Goal: Information Seeking & Learning: Find specific fact

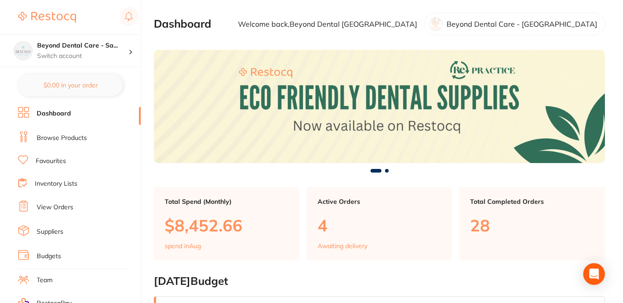
click at [87, 133] on li "Browse Products" at bounding box center [79, 138] width 123 height 14
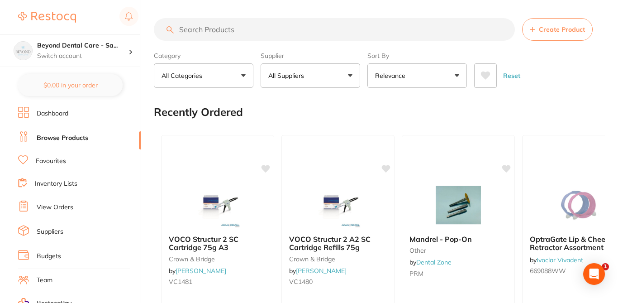
click at [181, 30] on input "search" at bounding box center [334, 29] width 361 height 23
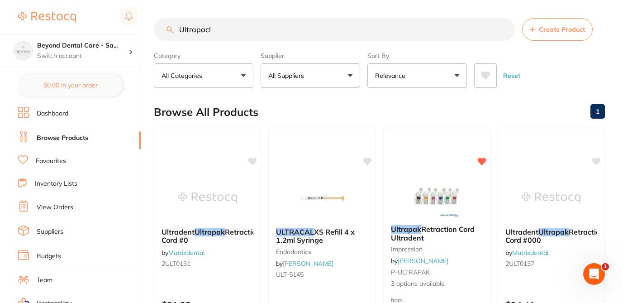
click at [303, 109] on div "Browse All Products 1" at bounding box center [379, 112] width 451 height 30
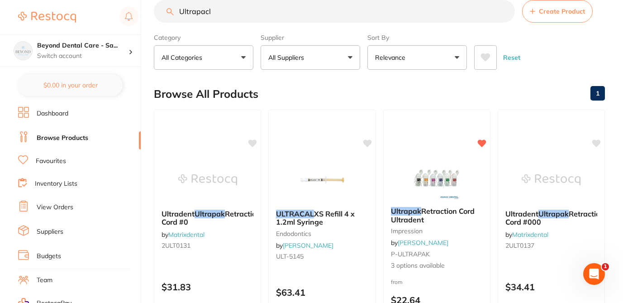
scroll to position [36, 0]
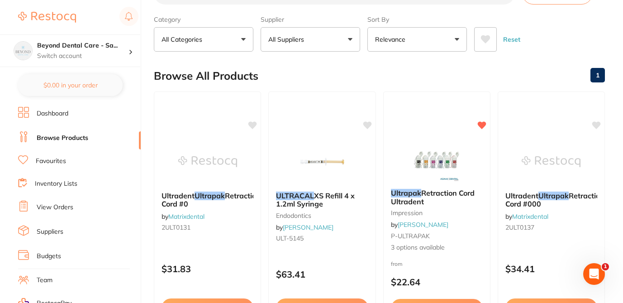
click at [350, 37] on button "All Suppliers" at bounding box center [311, 39] width 100 height 24
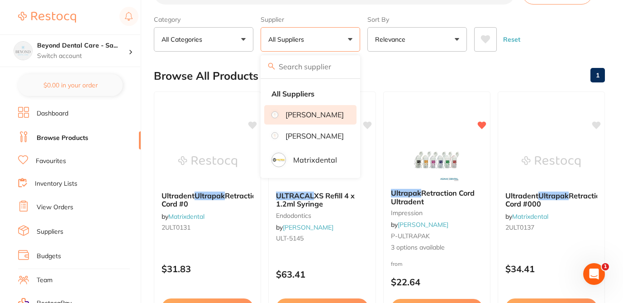
click at [324, 116] on p "[PERSON_NAME]" at bounding box center [315, 114] width 58 height 8
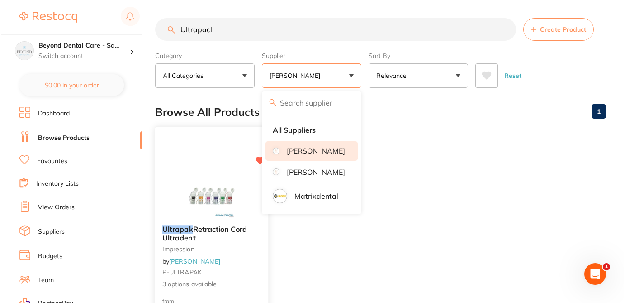
scroll to position [0, 0]
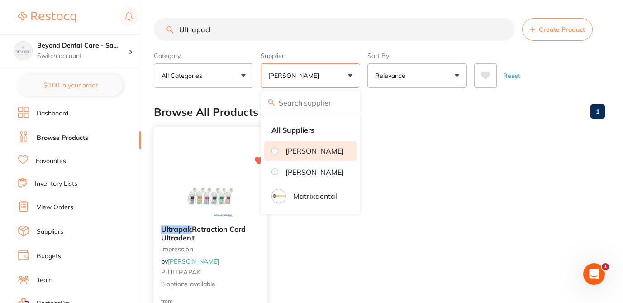
click at [242, 266] on div "Ultrapak Retraction Cord Ultradent impression by Adam Dental P-ULTRAPAK 3 optio…" at bounding box center [210, 257] width 113 height 78
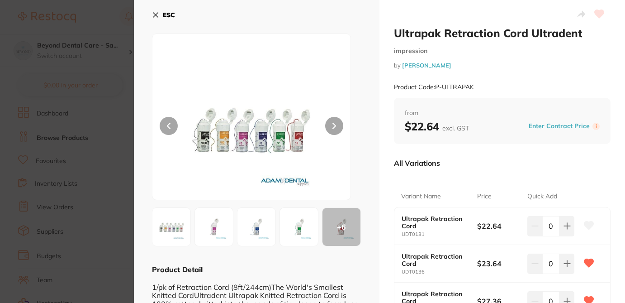
click at [460, 160] on div "All Variations" at bounding box center [502, 163] width 217 height 24
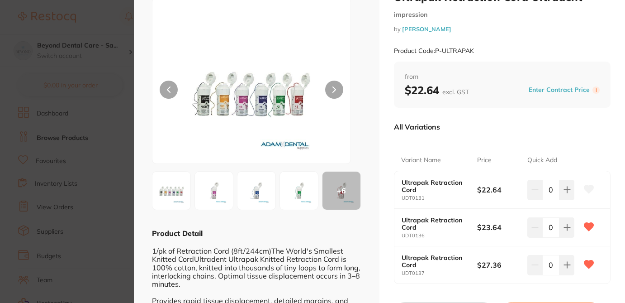
scroll to position [54, 0]
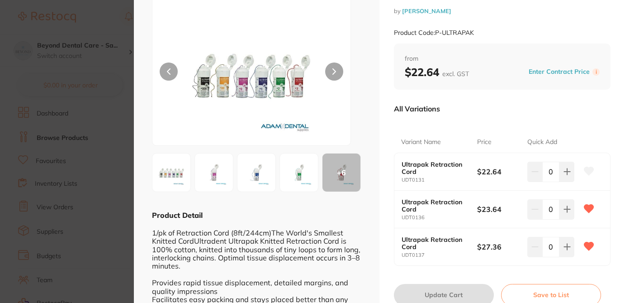
click at [591, 170] on icon at bounding box center [590, 171] width 10 height 8
click at [105, 20] on section "Ultrapak Retraction Cord Ultradent impression by Adam Dental Product Code: P-UL…" at bounding box center [312, 151] width 625 height 303
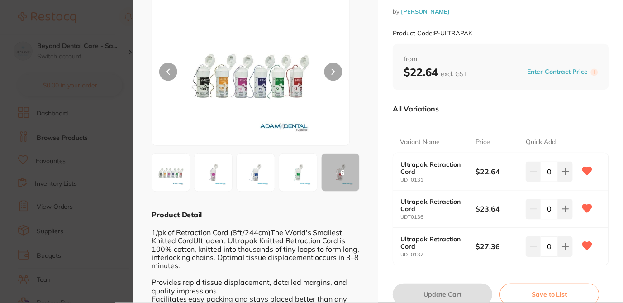
scroll to position [36, 0]
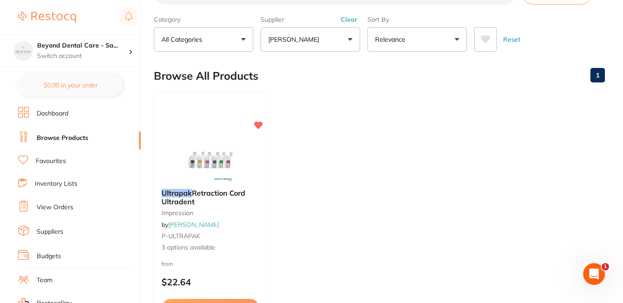
click at [209, 16] on label "Category" at bounding box center [204, 19] width 100 height 8
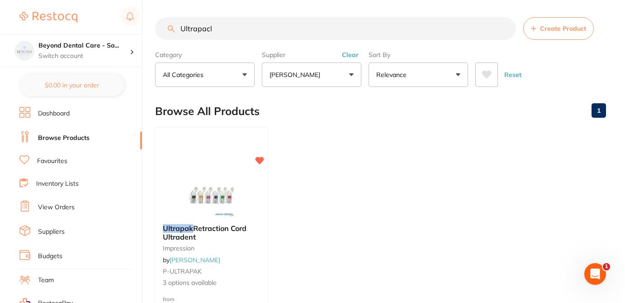
scroll to position [0, 0]
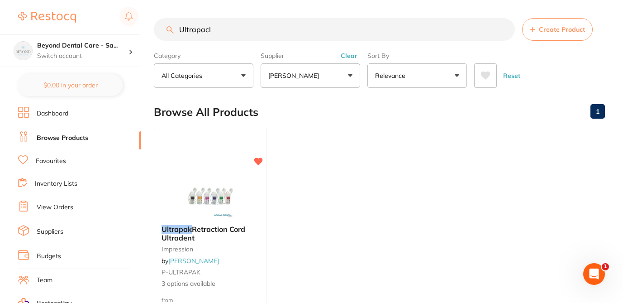
drag, startPoint x: 215, startPoint y: 30, endPoint x: 161, endPoint y: 28, distance: 54.3
click at [161, 28] on input "Ultrapacl" at bounding box center [334, 29] width 361 height 23
paste input "DT0132"
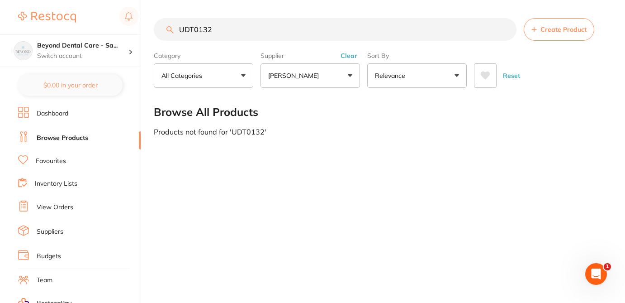
click at [216, 28] on input "UDT0132" at bounding box center [335, 29] width 363 height 23
click at [217, 29] on input "UDT0132" at bounding box center [335, 29] width 363 height 23
type input "U"
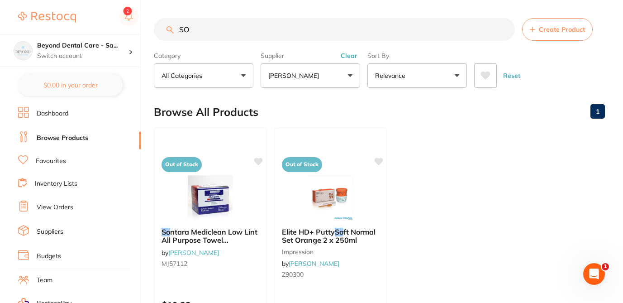
type input "S"
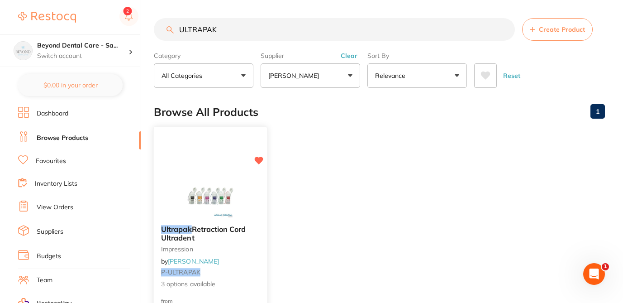
click at [251, 208] on div at bounding box center [210, 195] width 113 height 46
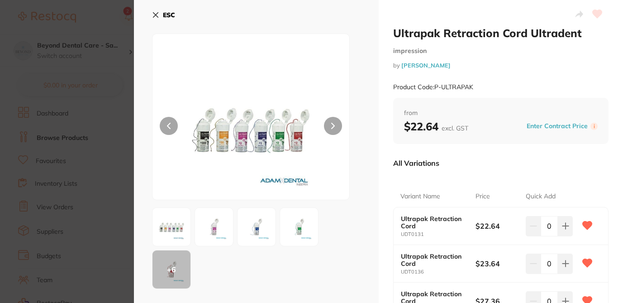
click at [155, 16] on icon at bounding box center [155, 14] width 7 height 7
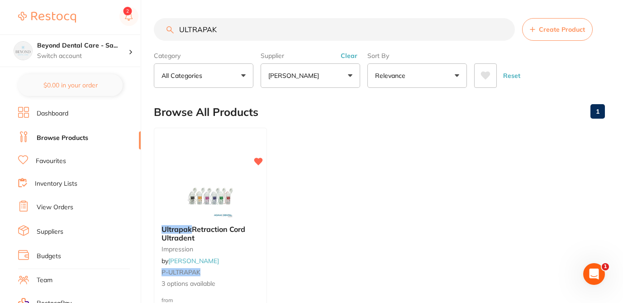
drag, startPoint x: 220, startPoint y: 28, endPoint x: 170, endPoint y: 27, distance: 49.8
click at [170, 27] on div "ULTRAPAK Create Product" at bounding box center [379, 29] width 451 height 23
paste input "DT130"
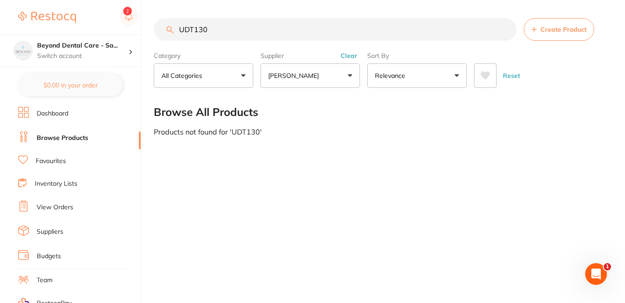
click at [208, 28] on input "UDT130" at bounding box center [335, 29] width 363 height 23
type input "U"
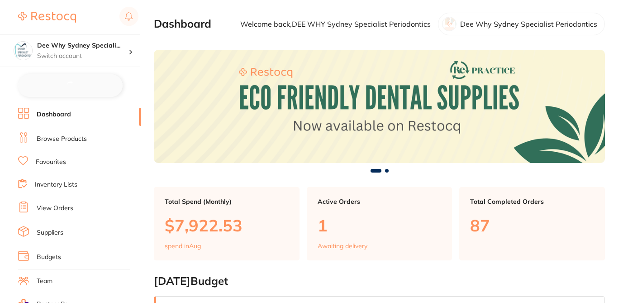
checkbox input "false"
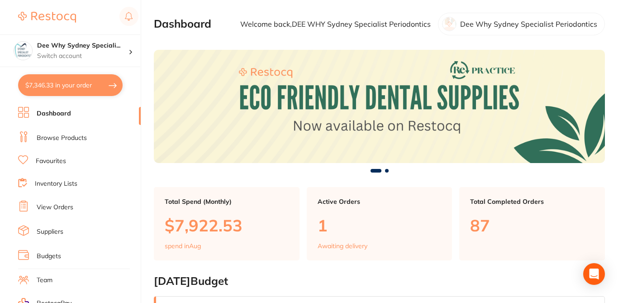
click at [61, 206] on link "View Orders" at bounding box center [55, 207] width 37 height 9
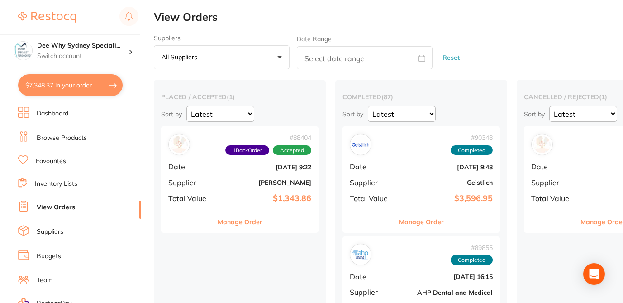
click at [252, 223] on button "Manage Order" at bounding box center [240, 222] width 45 height 22
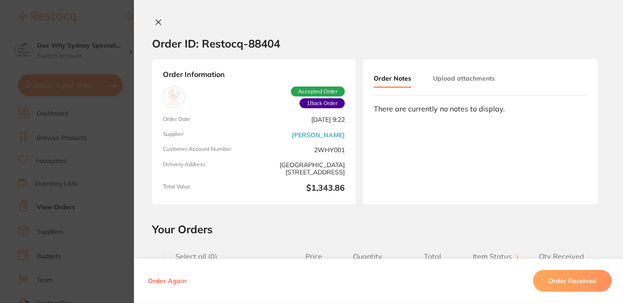
click at [476, 226] on h2 "Your Orders" at bounding box center [378, 229] width 453 height 14
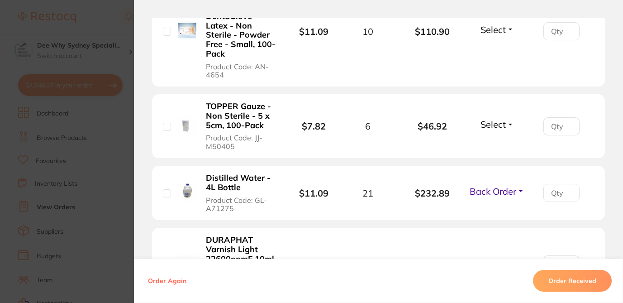
scroll to position [551, 0]
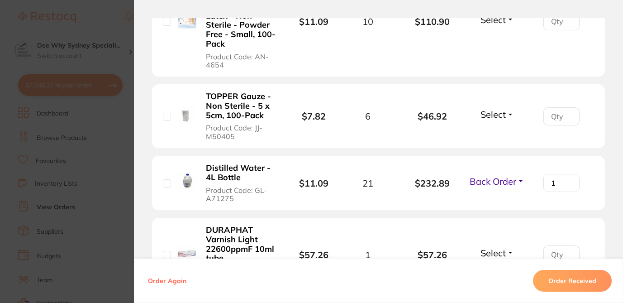
click at [567, 174] on input "1" at bounding box center [561, 183] width 36 height 18
click at [567, 174] on input "2" at bounding box center [561, 183] width 36 height 18
click at [567, 174] on input "3" at bounding box center [561, 183] width 36 height 18
click at [567, 174] on input "4" at bounding box center [561, 183] width 36 height 18
click at [567, 174] on input "5" at bounding box center [561, 183] width 36 height 18
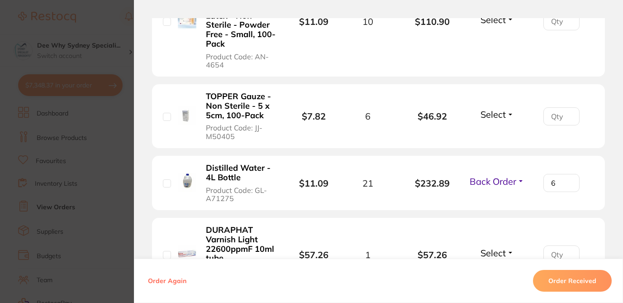
click at [567, 174] on input "6" at bounding box center [561, 183] width 36 height 18
click at [567, 174] on input "7" at bounding box center [561, 183] width 36 height 18
type input "8"
click at [567, 174] on input "8" at bounding box center [561, 183] width 36 height 18
click at [517, 176] on button "Back Order" at bounding box center [497, 181] width 60 height 11
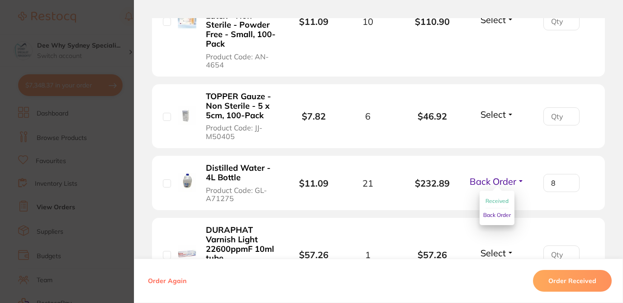
click at [506, 191] on ul "Received Back Order" at bounding box center [497, 208] width 35 height 35
click at [500, 197] on span "Received" at bounding box center [497, 200] width 23 height 7
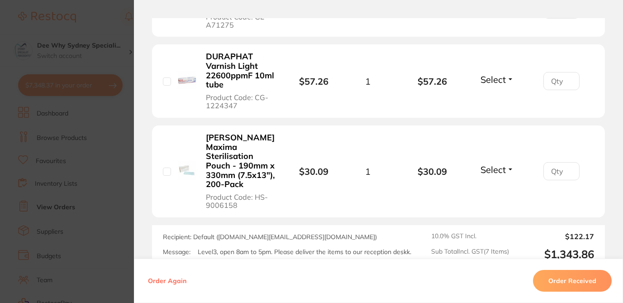
scroll to position [738, 0]
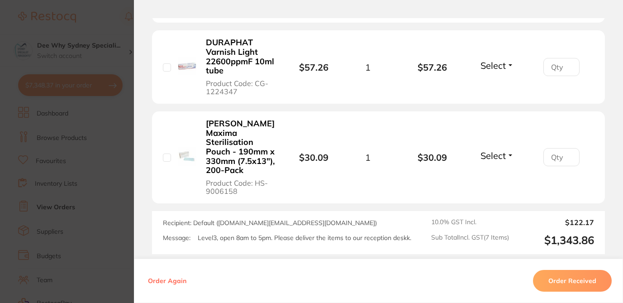
click at [591, 284] on button "Order Received" at bounding box center [572, 281] width 79 height 22
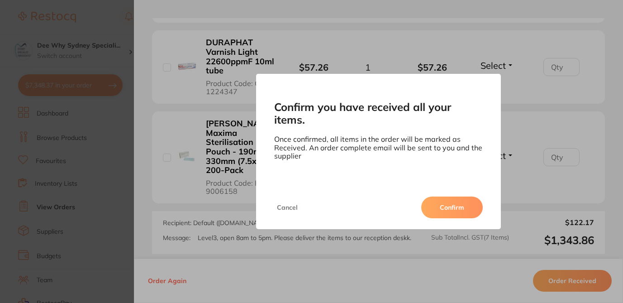
click at [451, 205] on button "Confirm" at bounding box center [452, 207] width 62 height 22
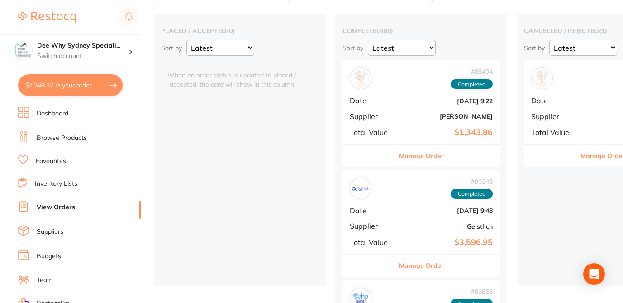
scroll to position [29, 0]
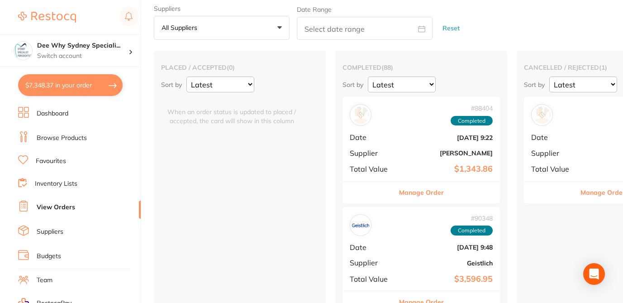
click at [422, 193] on button "Manage Order" at bounding box center [421, 192] width 45 height 22
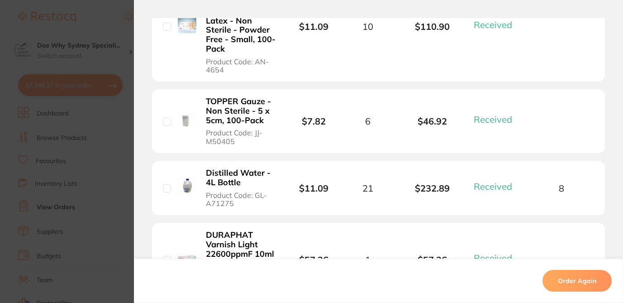
scroll to position [548, 0]
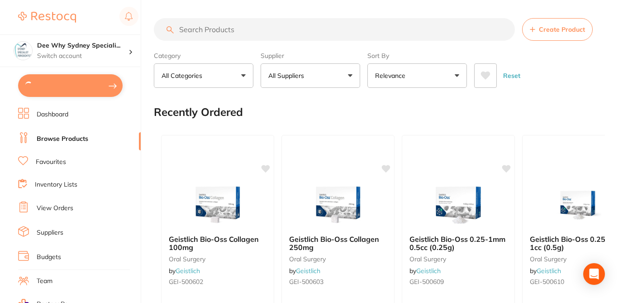
click at [213, 31] on input "search" at bounding box center [334, 29] width 361 height 23
paste input "UDT130"
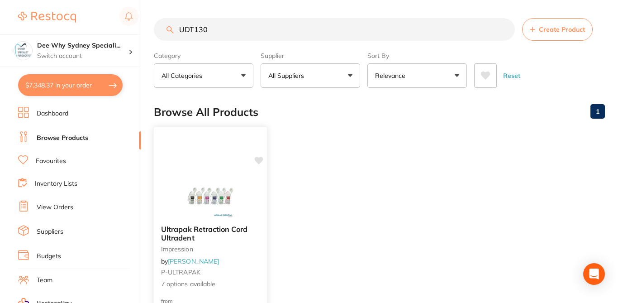
type input "UDT130"
click at [248, 277] on div "Ultrapak Retraction Cord Ultradent impression by Adam Dental P-ULTRAPAK 7 optio…" at bounding box center [210, 257] width 113 height 78
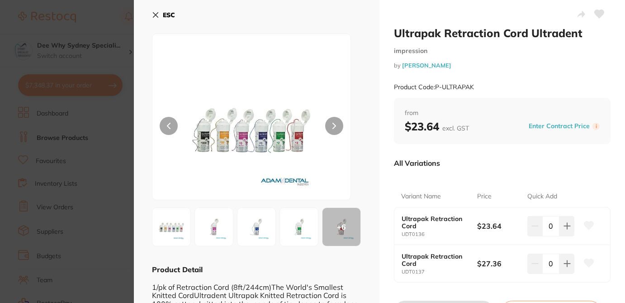
click at [105, 16] on section "Ultrapak Retraction Cord Ultradent impression by Adam Dental Product Code: P-UL…" at bounding box center [312, 151] width 625 height 303
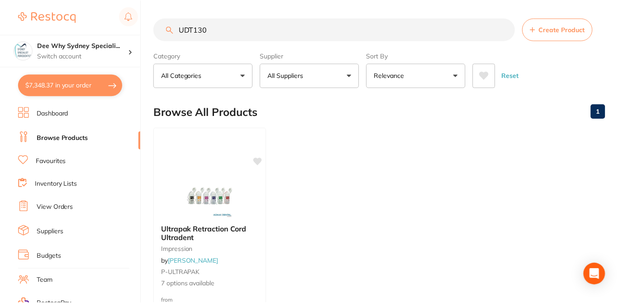
scroll to position [132, 0]
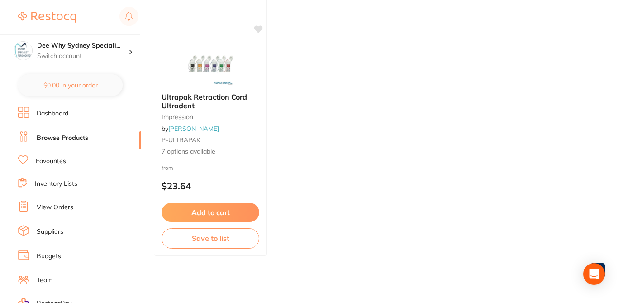
checkbox input "false"
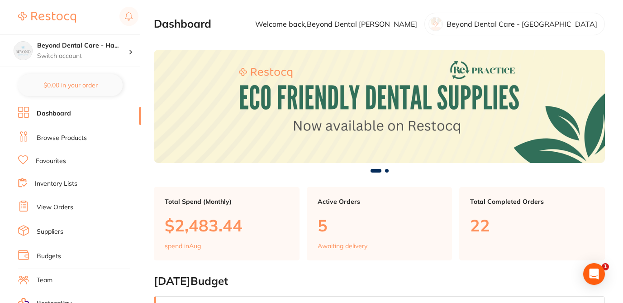
click at [76, 136] on link "Browse Products" at bounding box center [62, 137] width 50 height 9
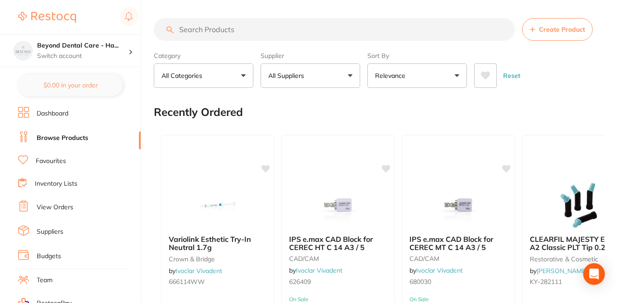
click at [201, 30] on input "search" at bounding box center [334, 29] width 361 height 23
paste input "UDT130"
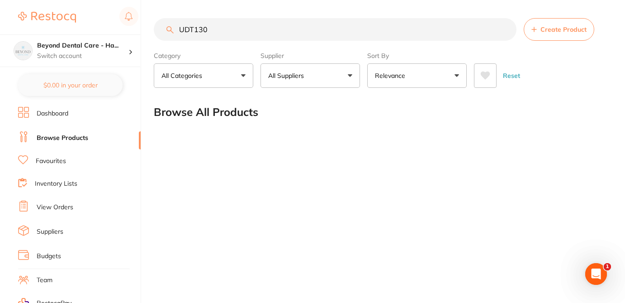
type input "UDT130"
click at [211, 29] on input "UDT130" at bounding box center [335, 29] width 363 height 23
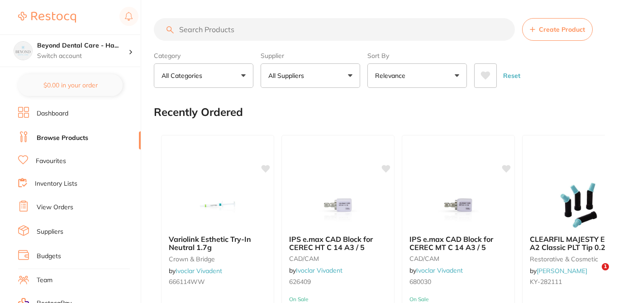
click at [215, 28] on input "search" at bounding box center [334, 29] width 361 height 23
paste input "UDT130"
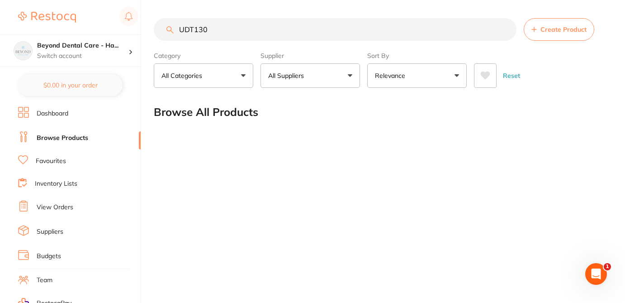
drag, startPoint x: 214, startPoint y: 30, endPoint x: 163, endPoint y: 29, distance: 51.2
click at [163, 29] on input "UDT130" at bounding box center [335, 29] width 363 height 23
paste input "0132"
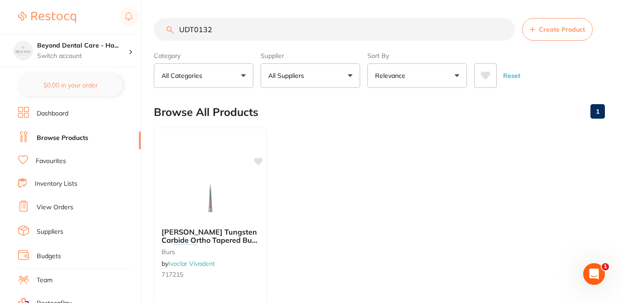
type input "UDT0132"
click at [344, 76] on button "All Suppliers" at bounding box center [311, 75] width 100 height 24
click at [324, 96] on input "search" at bounding box center [311, 102] width 100 height 23
type input "[PERSON_NAME] dental"
click at [219, 27] on input "UDT0132" at bounding box center [334, 29] width 361 height 23
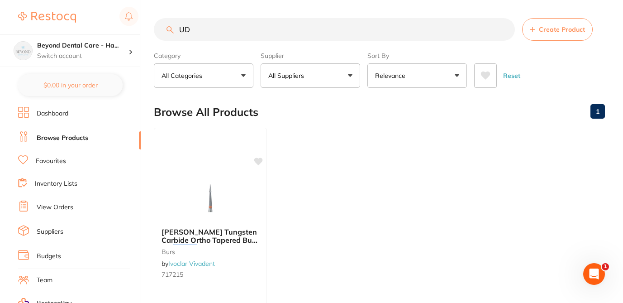
type input "U"
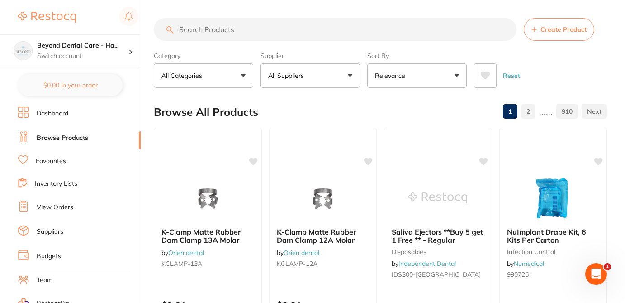
click at [348, 78] on button "All Suppliers" at bounding box center [311, 75] width 100 height 24
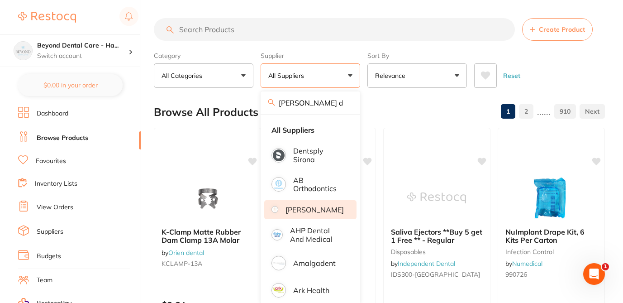
click at [320, 218] on li "[PERSON_NAME]" at bounding box center [310, 209] width 92 height 19
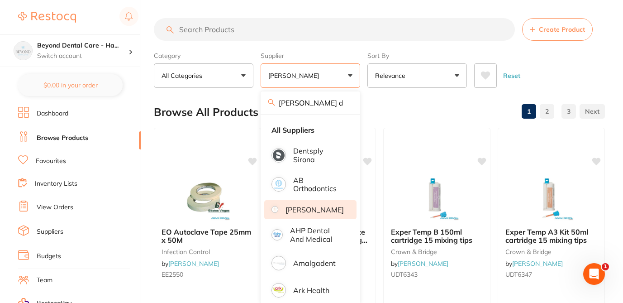
click at [205, 25] on input "search" at bounding box center [334, 29] width 361 height 23
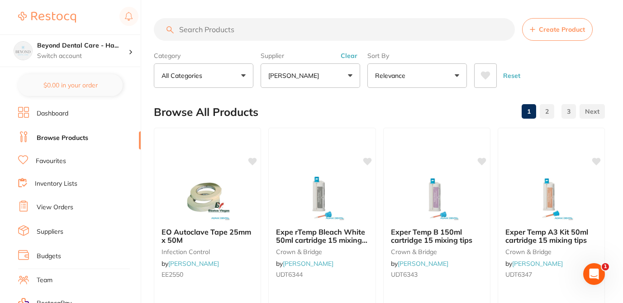
paste input "UDT0132"
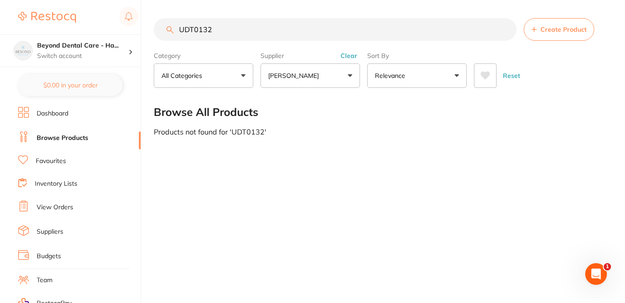
type input "UDT0132"
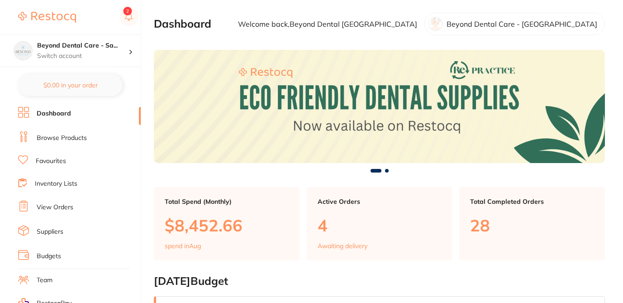
click at [69, 141] on link "Browse Products" at bounding box center [62, 137] width 50 height 9
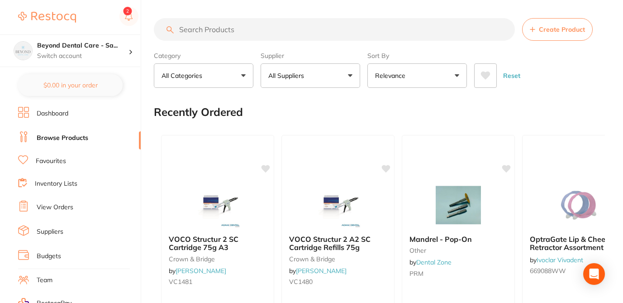
click at [196, 31] on input "search" at bounding box center [334, 29] width 361 height 23
paste input "UDT0132"
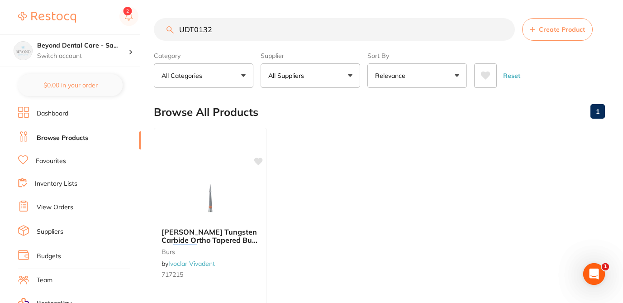
type input "UDT0132"
click at [350, 71] on button "All Suppliers" at bounding box center [311, 75] width 100 height 24
click at [331, 100] on input "search" at bounding box center [311, 102] width 100 height 23
drag, startPoint x: 242, startPoint y: 31, endPoint x: 140, endPoint y: 26, distance: 101.9
click at [140, 26] on div "$7,348.37 Beyond Dental Care - Sa... Switch account Beyond Dental Care - Sandst…" at bounding box center [311, 151] width 623 height 303
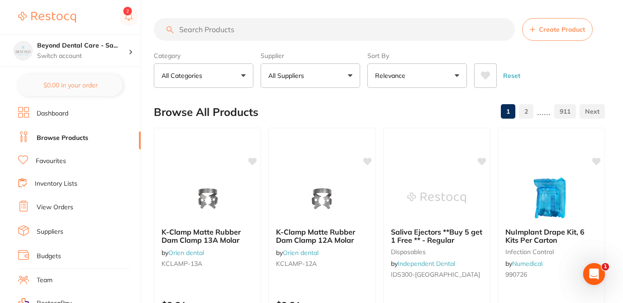
click at [350, 76] on button "All Suppliers" at bounding box center [311, 75] width 100 height 24
type input "[PERSON_NAME] dental"
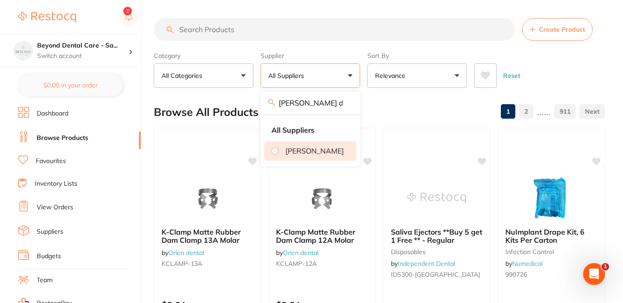
click at [330, 158] on li "[PERSON_NAME]" at bounding box center [310, 150] width 92 height 19
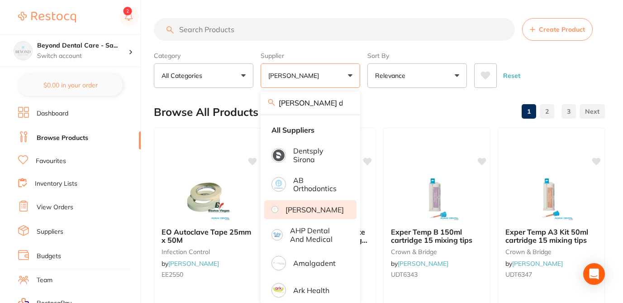
click at [386, 107] on div "Browse All Products 1 2 3" at bounding box center [379, 112] width 451 height 30
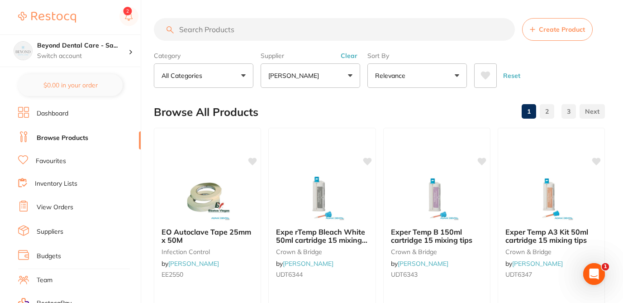
click at [254, 33] on input "search" at bounding box center [334, 29] width 361 height 23
paste input "UDT0132"
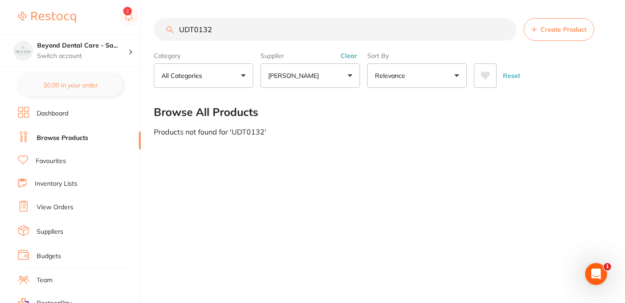
drag, startPoint x: 224, startPoint y: 33, endPoint x: 149, endPoint y: 20, distance: 75.4
click at [151, 20] on div "$7,348.37 Beyond Dental Care - Sa... Switch account Beyond Dental Care - Sandst…" at bounding box center [312, 151] width 625 height 303
paste input "130"
drag, startPoint x: 211, startPoint y: 30, endPoint x: 152, endPoint y: 22, distance: 59.8
click at [152, 24] on div "$7,348.37 Beyond Dental Care - Sa... Switch account Beyond Dental Care - Sandst…" at bounding box center [312, 151] width 625 height 303
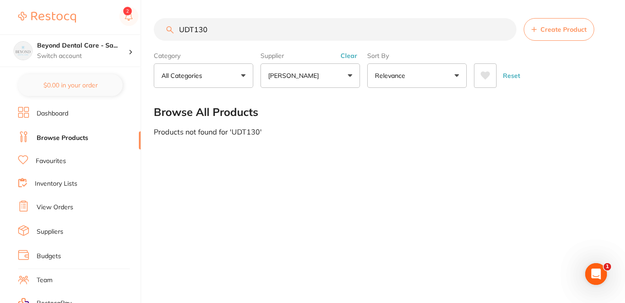
paste input "UDT0132"
click at [195, 32] on input "UDT0132" at bounding box center [335, 29] width 363 height 23
click at [222, 34] on input "UDT0132" at bounding box center [335, 29] width 363 height 23
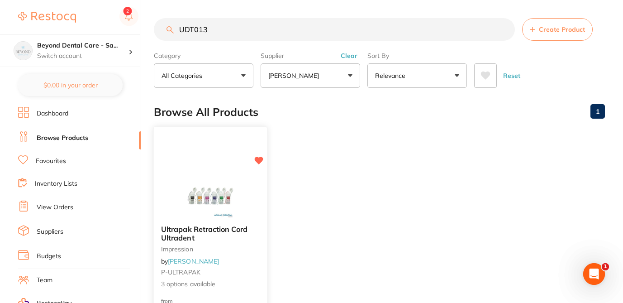
type input "UDT013"
click at [231, 263] on div "Ultrapak Retraction Cord Ultradent impression by Adam Dental P-ULTRAPAK 3 optio…" at bounding box center [210, 257] width 113 height 78
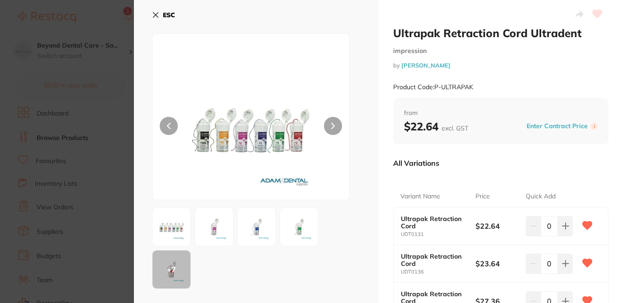
click at [463, 186] on div "Variant Name" at bounding box center [438, 197] width 76 height 22
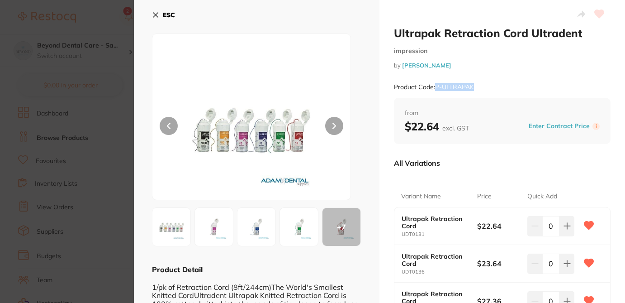
drag, startPoint x: 475, startPoint y: 87, endPoint x: 434, endPoint y: 89, distance: 40.7
click at [434, 89] on div "Product Code: P-ULTRAPAK" at bounding box center [502, 87] width 217 height 22
copy small "P-ULTRAPAK"
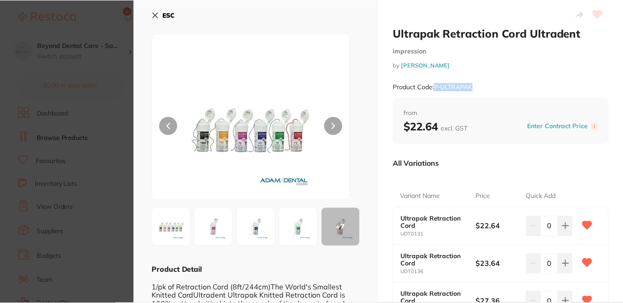
scroll to position [132, 0]
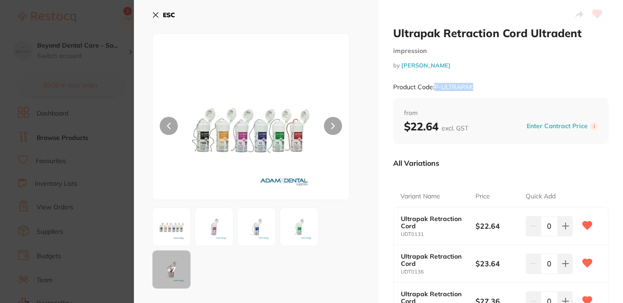
click at [152, 12] on icon at bounding box center [155, 14] width 7 height 7
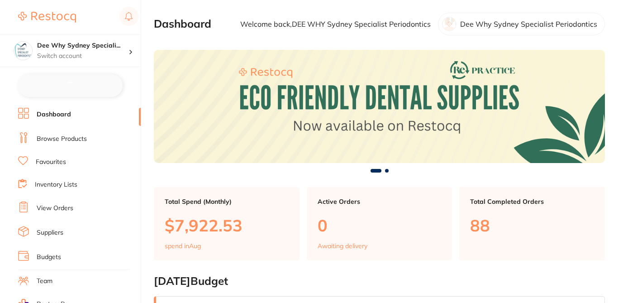
checkbox input "false"
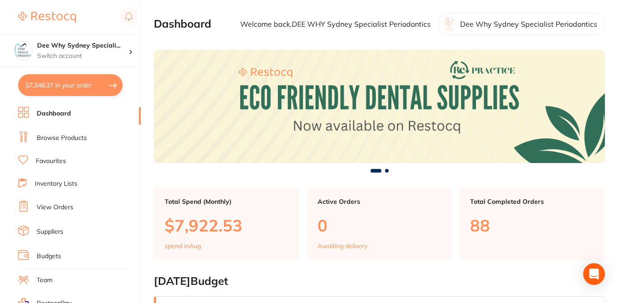
click at [75, 140] on link "Browse Products" at bounding box center [62, 137] width 50 height 9
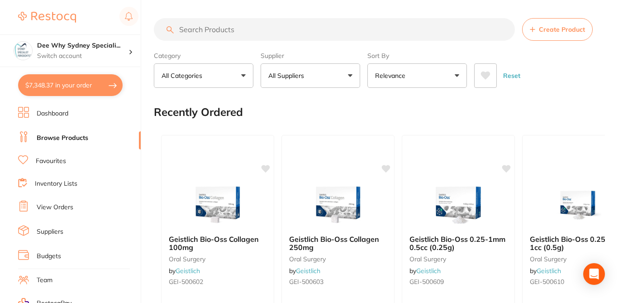
click at [337, 70] on button "All Suppliers" at bounding box center [311, 75] width 100 height 24
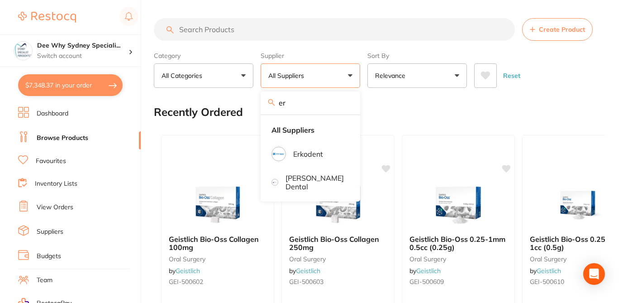
type input "[PERSON_NAME]"
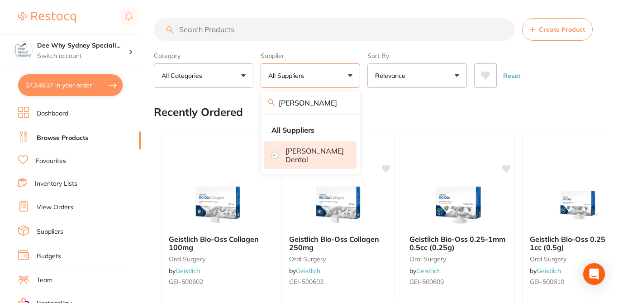
click at [328, 150] on p "[PERSON_NAME] Dental" at bounding box center [315, 155] width 58 height 17
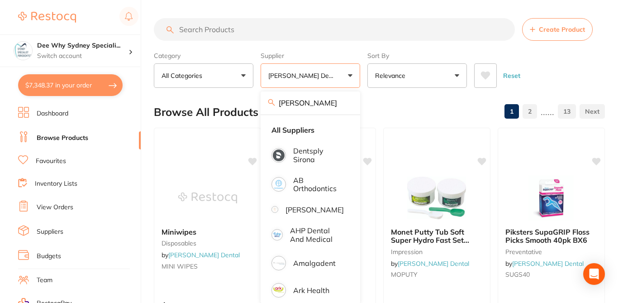
click at [194, 32] on input "search" at bounding box center [334, 29] width 361 height 23
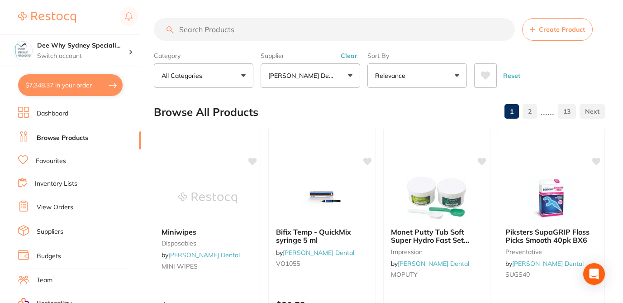
click at [205, 28] on input "search" at bounding box center [334, 29] width 361 height 23
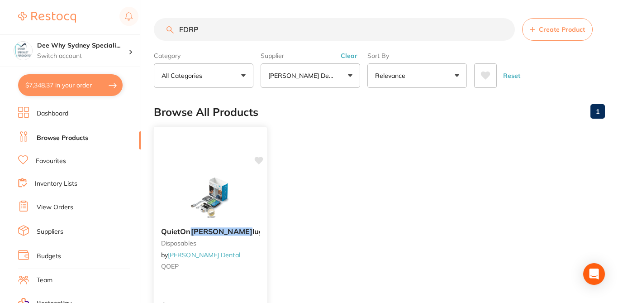
type input "EDRP"
click at [255, 158] on icon at bounding box center [259, 161] width 9 height 8
click at [265, 191] on ul "QuietOn [PERSON_NAME] lugs disposables by [PERSON_NAME] Dental QOEP $258.87 Add…" at bounding box center [379, 258] width 451 height 260
drag, startPoint x: 216, startPoint y: 29, endPoint x: 176, endPoint y: 26, distance: 40.8
click at [176, 26] on input "EDRP" at bounding box center [334, 29] width 361 height 23
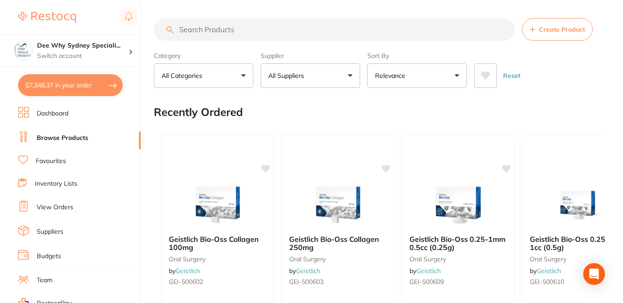
click at [243, 31] on input "search" at bounding box center [334, 29] width 361 height 23
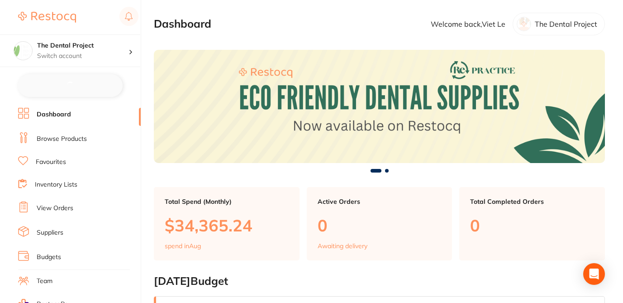
checkbox input "false"
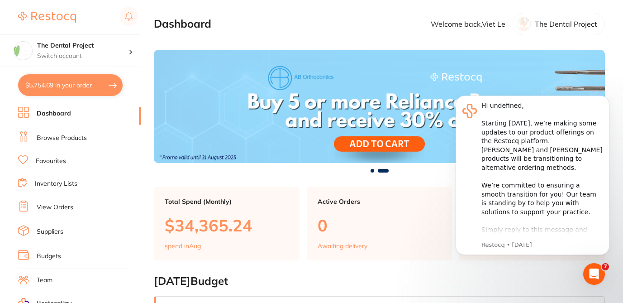
click at [73, 141] on link "Browse Products" at bounding box center [62, 137] width 50 height 9
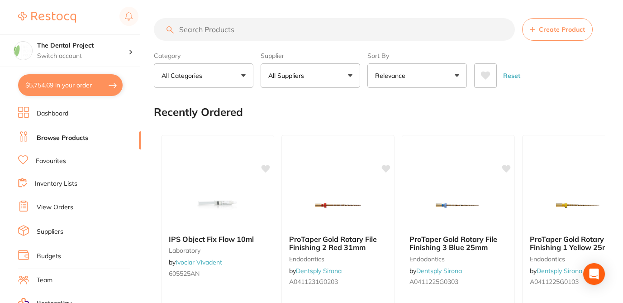
click at [210, 32] on input "search" at bounding box center [334, 29] width 361 height 23
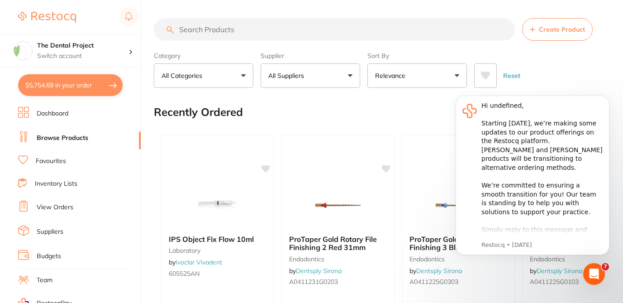
click at [219, 34] on input "search" at bounding box center [334, 29] width 361 height 23
paste input "ASWAIPUM5P"
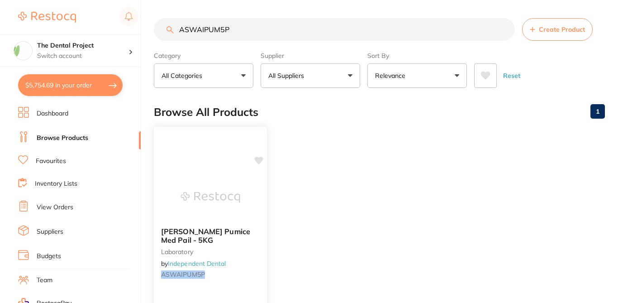
click at [262, 159] on icon at bounding box center [259, 161] width 9 height 8
click at [288, 179] on ul "Ainsworth Pumice Med Pail - 5KG laboratory by Independent Dental ASWAIPUM5P $39…" at bounding box center [379, 258] width 451 height 260
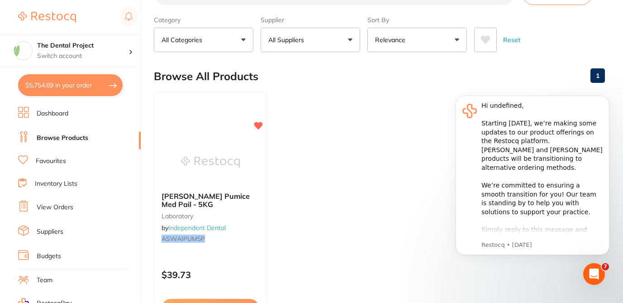
scroll to position [18, 0]
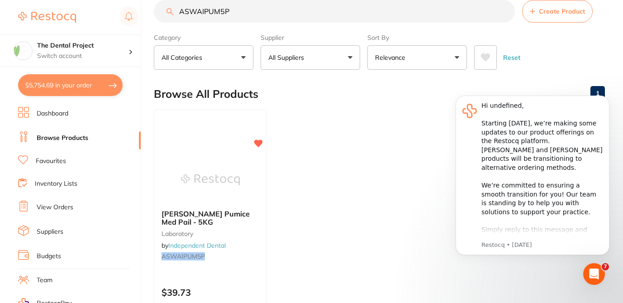
drag, startPoint x: 235, startPoint y: 11, endPoint x: 153, endPoint y: 8, distance: 82.4
click at [153, 10] on div "$5,754.69 The Dental Project Switch account The Dental Project $5,754.69 in you…" at bounding box center [311, 133] width 623 height 303
paste input "Prophylaxis Pumice"
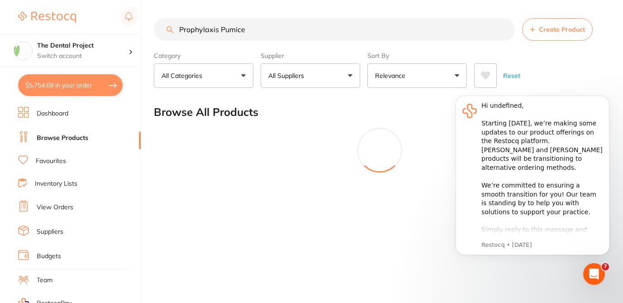
scroll to position [0, 0]
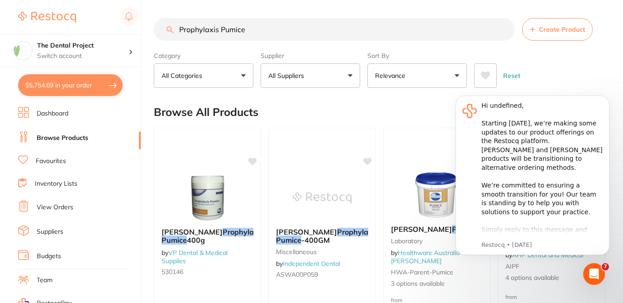
type input "Prophylaxis Pumice"
click at [346, 73] on button "All Suppliers" at bounding box center [311, 75] width 100 height 24
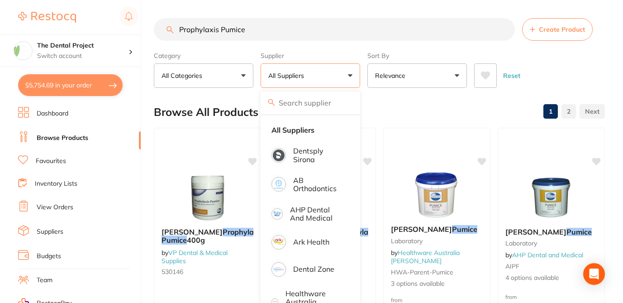
click at [312, 105] on input "search" at bounding box center [311, 102] width 100 height 23
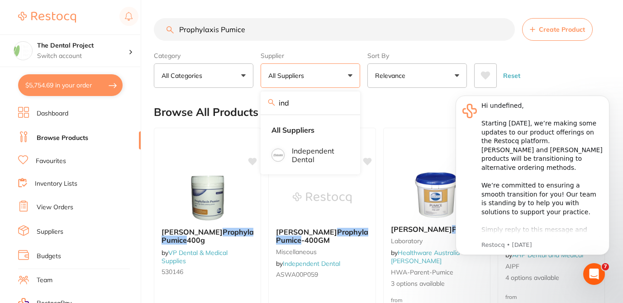
type input "independent"
click at [606, 97] on icon "Dismiss notification" at bounding box center [606, 97] width 3 height 3
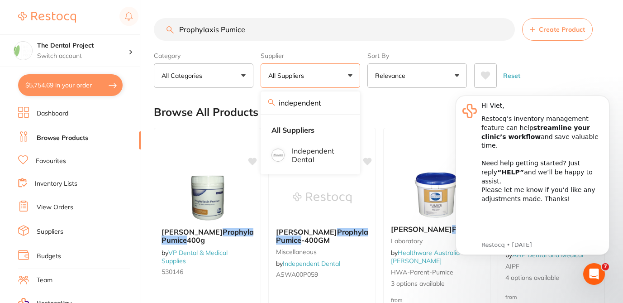
click at [422, 101] on div "Browse All Products 1 2" at bounding box center [379, 112] width 451 height 30
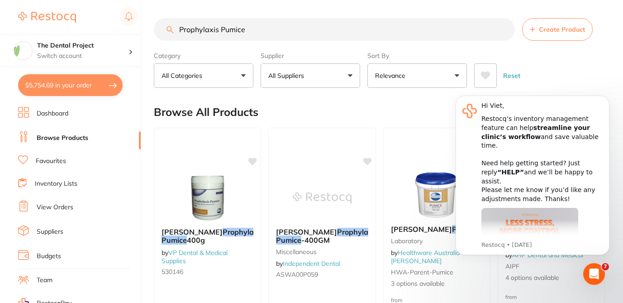
click at [422, 101] on div "Browse All Products 1 2" at bounding box center [379, 112] width 451 height 30
click at [352, 75] on button "All Suppliers" at bounding box center [311, 75] width 100 height 24
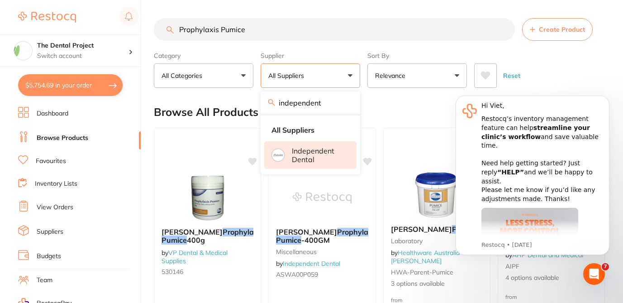
click at [314, 151] on p "Independent Dental" at bounding box center [318, 155] width 52 height 17
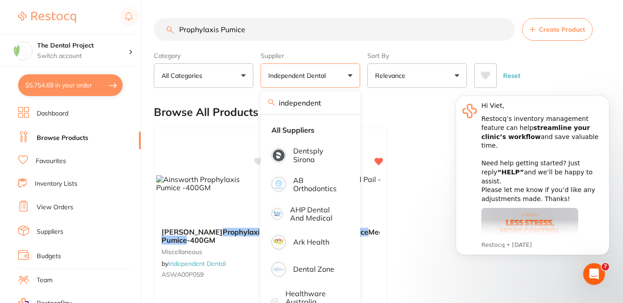
click at [390, 105] on div "Browse All Products 1" at bounding box center [379, 112] width 451 height 30
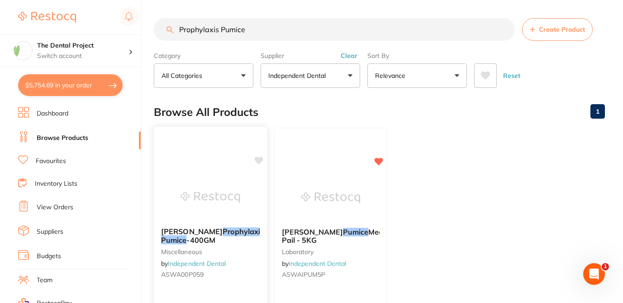
click at [259, 159] on icon at bounding box center [259, 161] width 9 height 8
click at [295, 107] on div "Browse All Products 1" at bounding box center [379, 112] width 451 height 30
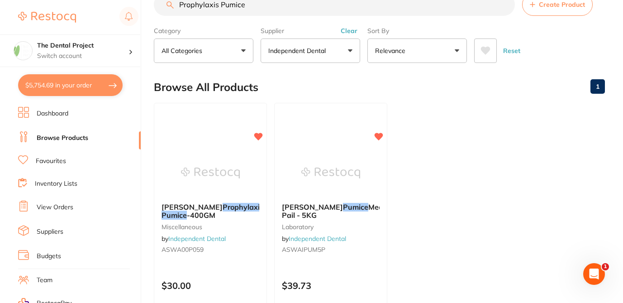
scroll to position [36, 0]
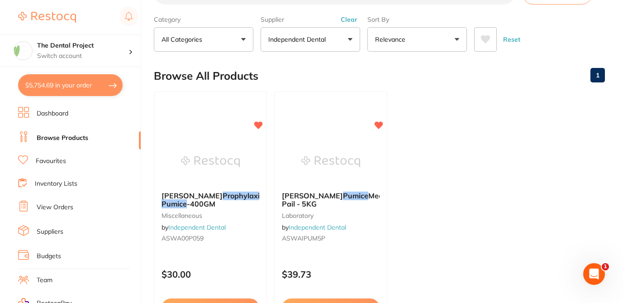
checkbox input "true"
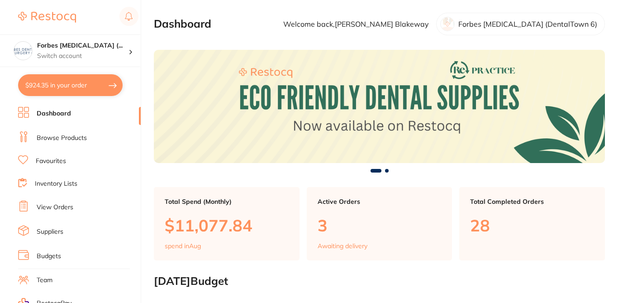
checkbox input "false"
click at [75, 138] on link "Browse Products" at bounding box center [62, 137] width 50 height 9
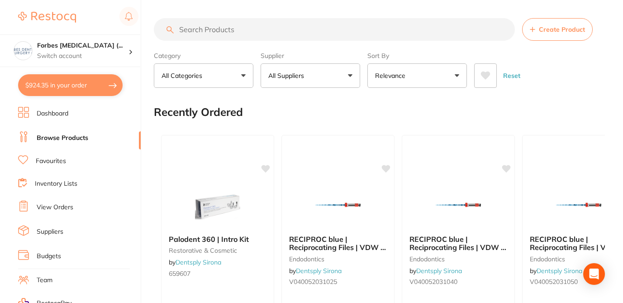
click at [202, 32] on input "search" at bounding box center [334, 29] width 361 height 23
paste input "TM-1982C"
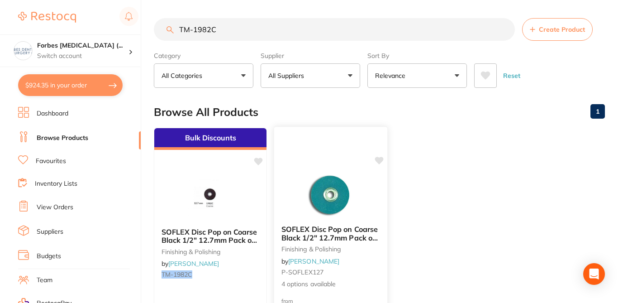
type input "TM-1982C"
click at [381, 160] on icon at bounding box center [379, 161] width 9 height 8
click at [376, 284] on span "4 options available" at bounding box center [330, 283] width 99 height 9
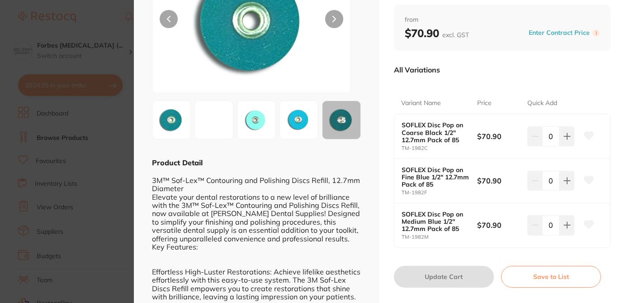
scroll to position [109, 0]
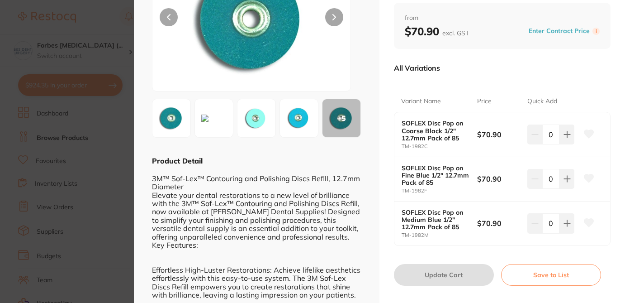
click at [587, 136] on icon at bounding box center [590, 133] width 10 height 8
click at [588, 131] on icon at bounding box center [590, 133] width 10 height 8
click at [124, 173] on section "SOFLEX Disc Pop on Coarse Black 1/2" 12.7mm Pack of 85 finishing & polishing by…" at bounding box center [312, 151] width 625 height 303
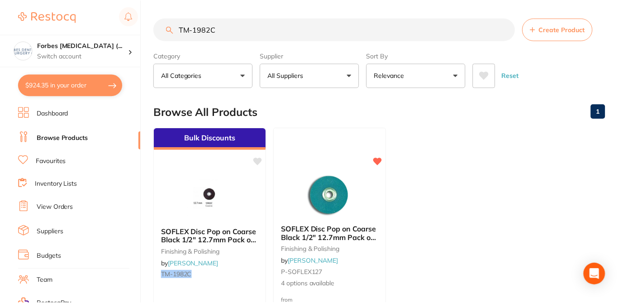
scroll to position [36, 0]
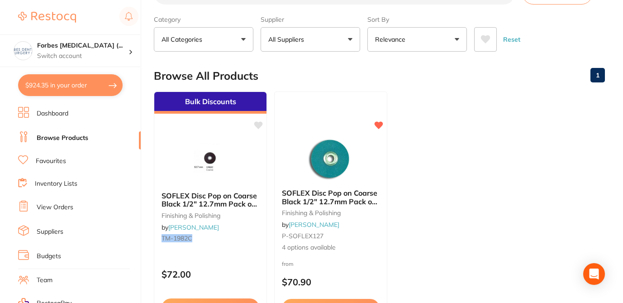
click at [427, 160] on ul "Bulk Discounts SOFLEX Disc Pop on Coarse Black 1/2" 12.7mm Pack of 85 finishing…" at bounding box center [379, 221] width 451 height 260
checkbox input "true"
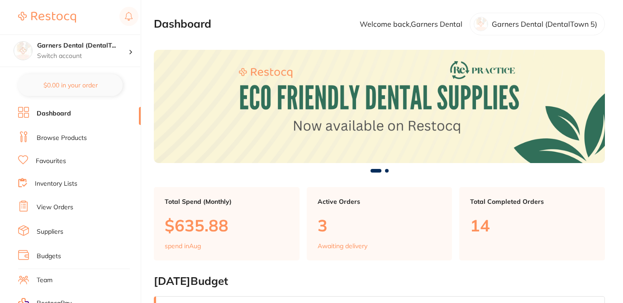
click at [78, 137] on link "Browse Products" at bounding box center [62, 137] width 50 height 9
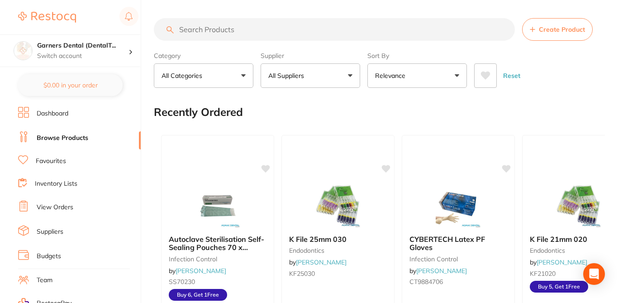
click at [346, 74] on button "All Suppliers" at bounding box center [311, 75] width 100 height 24
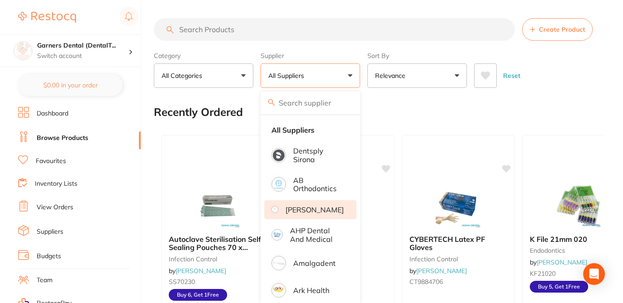
click at [317, 214] on p "[PERSON_NAME]" at bounding box center [315, 209] width 58 height 8
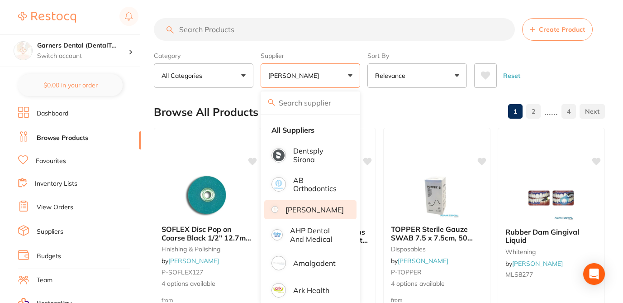
click at [232, 31] on input "search" at bounding box center [334, 29] width 361 height 23
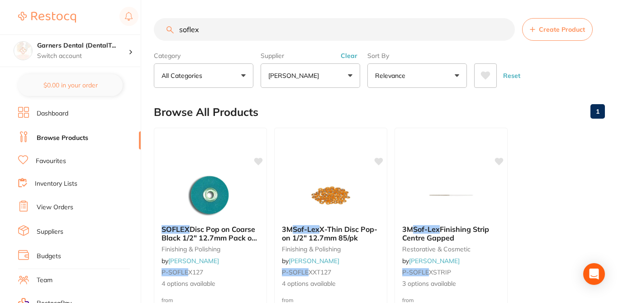
type input "soflex"
click at [295, 110] on div "Browse All Products 1" at bounding box center [379, 112] width 451 height 30
click at [251, 264] on div "SOFLEX Disc Pop on Coarse Black 1/2" 12.7mm Pack of 85 finishing & polishing by…" at bounding box center [210, 257] width 113 height 78
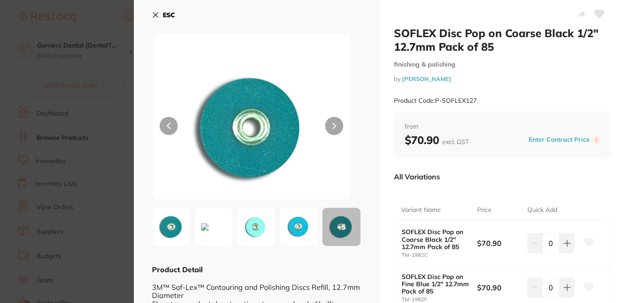
click at [598, 15] on icon at bounding box center [600, 14] width 10 height 8
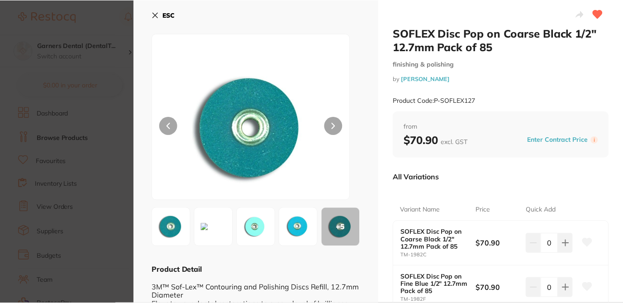
scroll to position [36, 0]
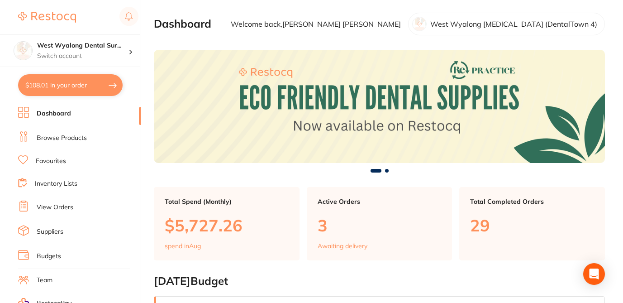
click at [86, 138] on li "Browse Products" at bounding box center [79, 138] width 123 height 14
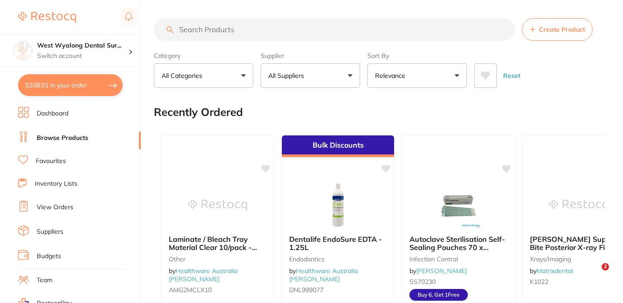
click at [220, 32] on input "search" at bounding box center [334, 29] width 361 height 23
paste input "Screen Shot [DATE] 11.08.21 AM Screen Shot [DATE] 11.00.25 AM"
type input "Screen Shot [DATE] 11.08.21 AM Screen Shot [DATE] 11.00.25 AM"
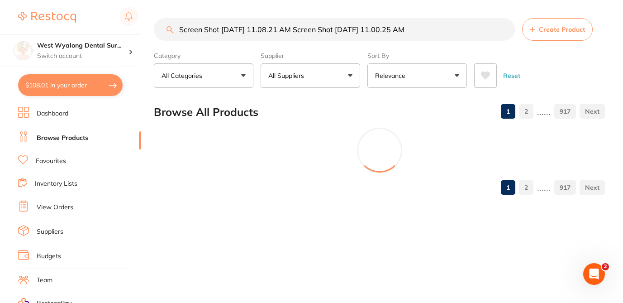
click at [505, 29] on input "Screen Shot [DATE] 11.08.21 AM Screen Shot [DATE] 11.00.25 AM" at bounding box center [334, 29] width 361 height 23
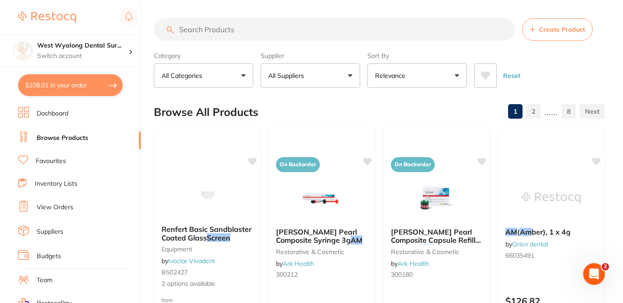
click at [376, 27] on input "search" at bounding box center [334, 29] width 361 height 23
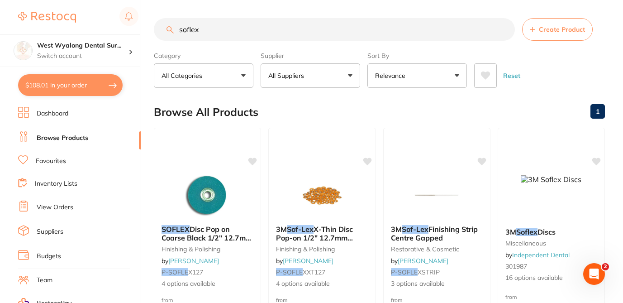
type input "soflex"
click at [339, 75] on button "All Suppliers" at bounding box center [311, 75] width 100 height 24
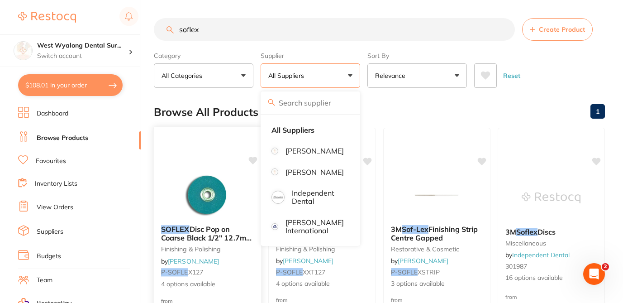
click at [251, 157] on icon at bounding box center [253, 161] width 9 height 8
click at [237, 270] on small "P-SOFLE X127" at bounding box center [207, 271] width 93 height 7
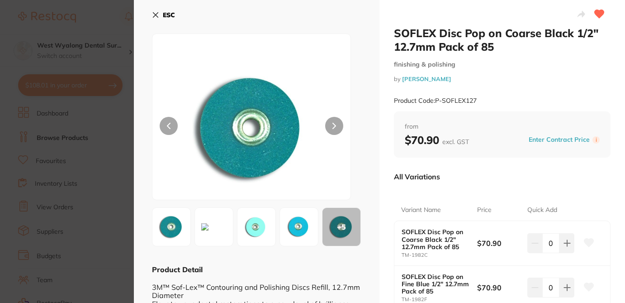
checkbox input "true"
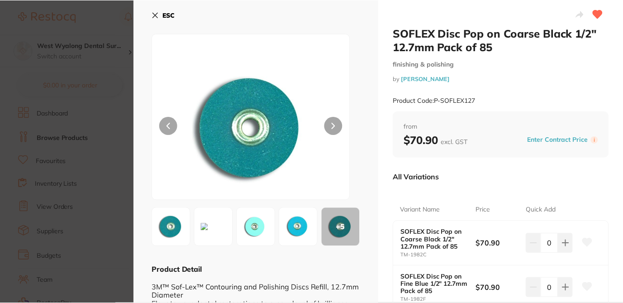
scroll to position [36, 0]
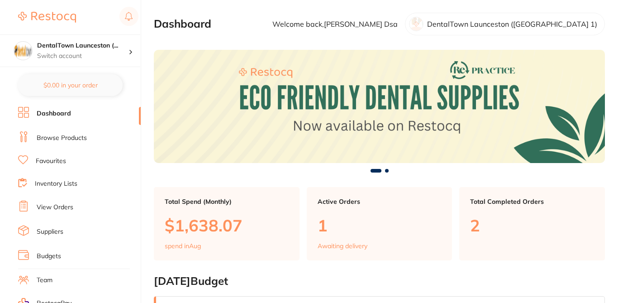
click at [73, 135] on link "Browse Products" at bounding box center [62, 137] width 50 height 9
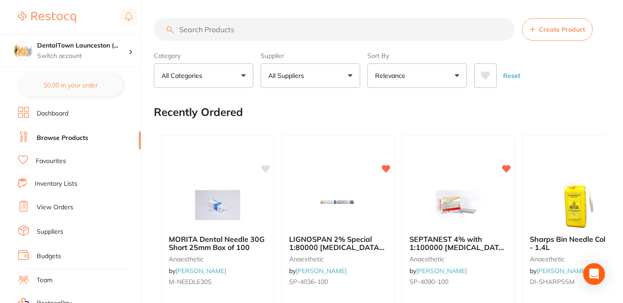
click at [199, 28] on input "search" at bounding box center [334, 29] width 361 height 23
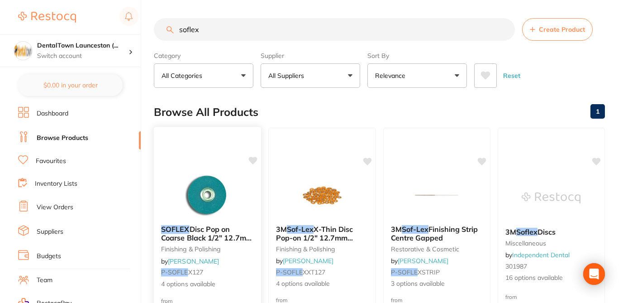
type input "soflex"
click at [252, 156] on icon at bounding box center [252, 160] width 9 height 9
click at [252, 213] on div at bounding box center [208, 195] width 108 height 46
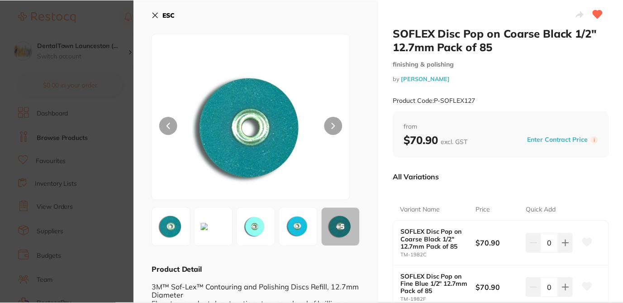
scroll to position [36, 0]
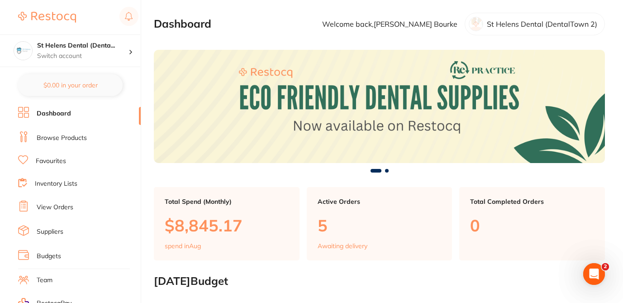
click at [81, 136] on link "Browse Products" at bounding box center [62, 137] width 50 height 9
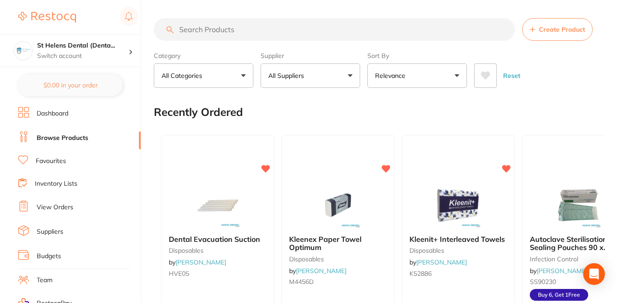
click at [226, 30] on input "search" at bounding box center [334, 29] width 361 height 23
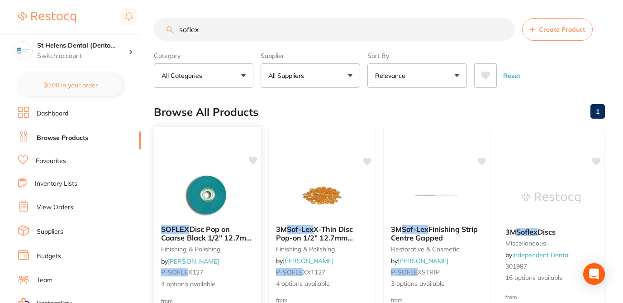
type input "soflex"
click at [252, 161] on icon at bounding box center [253, 161] width 9 height 8
click at [247, 210] on div at bounding box center [208, 195] width 108 height 46
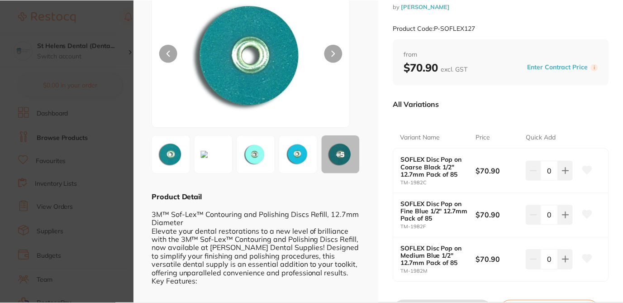
scroll to position [36, 0]
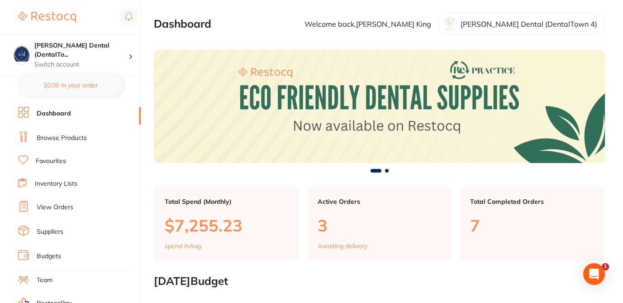
click at [78, 133] on li "Browse Products" at bounding box center [79, 138] width 123 height 14
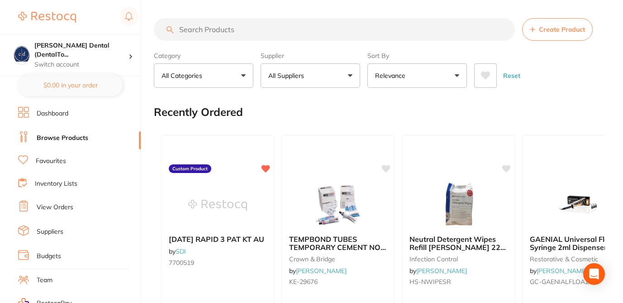
click at [238, 31] on input "search" at bounding box center [334, 29] width 361 height 23
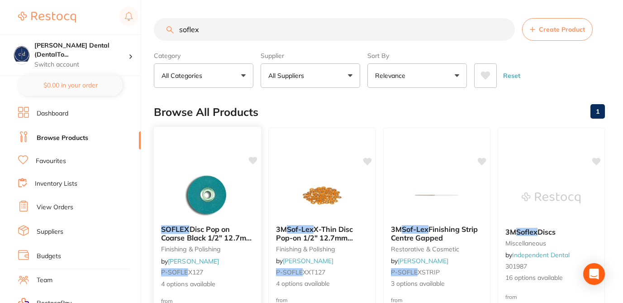
type input "soflex"
click at [252, 164] on icon at bounding box center [252, 160] width 9 height 9
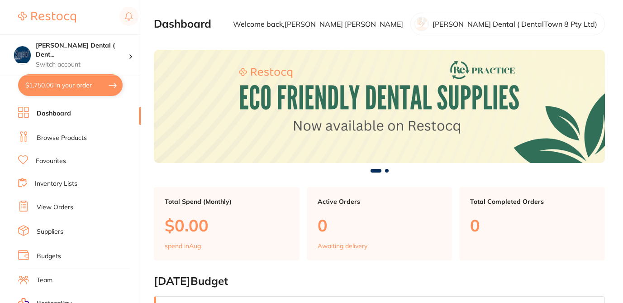
checkbox input "false"
click at [82, 139] on link "Browse Products" at bounding box center [62, 137] width 50 height 9
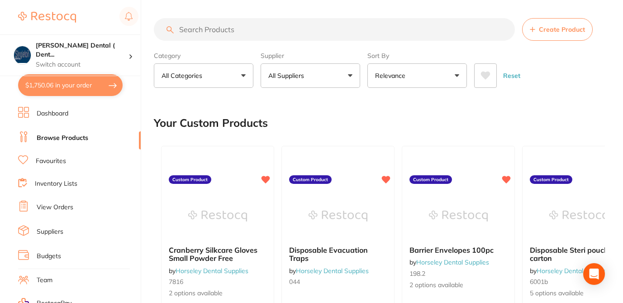
click at [205, 29] on input "search" at bounding box center [334, 29] width 361 height 23
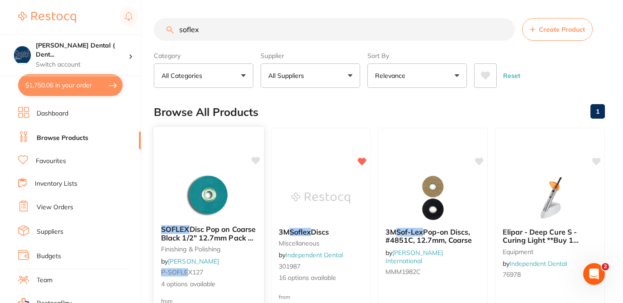
type input "soflex"
click at [259, 159] on icon at bounding box center [256, 161] width 9 height 8
click at [248, 283] on span "4 options available" at bounding box center [208, 283] width 95 height 9
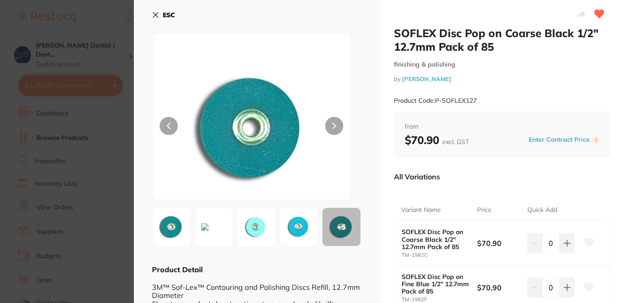
click at [115, 20] on section "SOFLEX Disc Pop on Coarse Black 1/2" 12.7mm Pack of 85 finishing & polishing by…" at bounding box center [312, 151] width 625 height 303
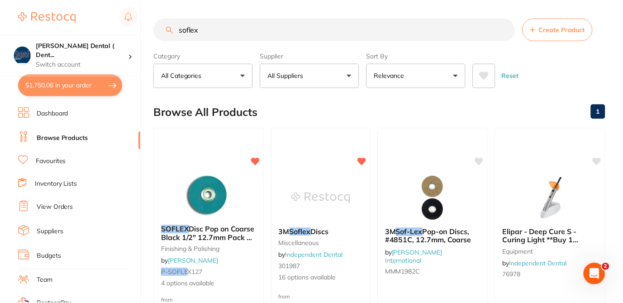
scroll to position [36, 0]
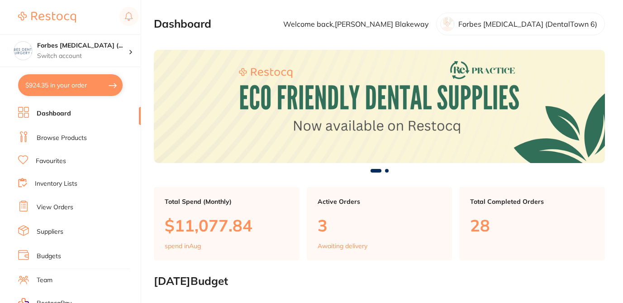
checkbox input "false"
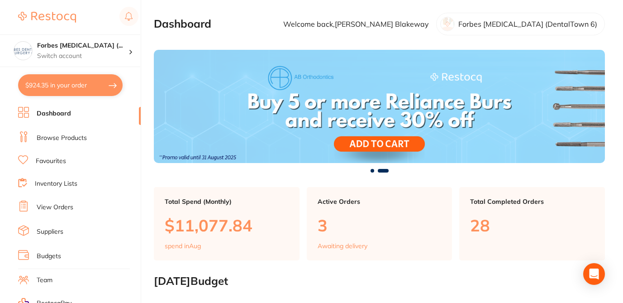
click at [73, 134] on link "Browse Products" at bounding box center [62, 137] width 50 height 9
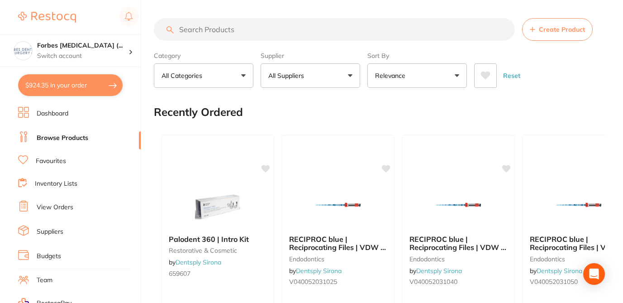
click at [214, 29] on input "search" at bounding box center [334, 29] width 361 height 23
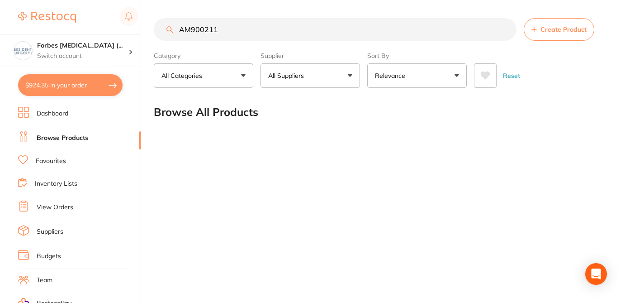
type input "AM900211"
checkbox input "true"
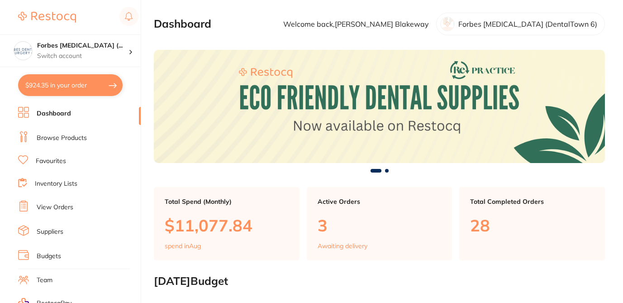
click at [86, 135] on li "Browse Products" at bounding box center [79, 138] width 123 height 14
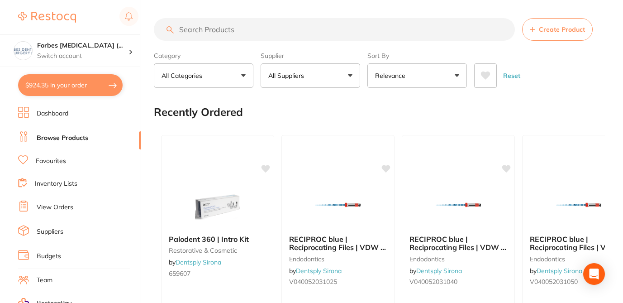
click at [187, 29] on input "search" at bounding box center [334, 29] width 361 height 23
paste input "AM900211"
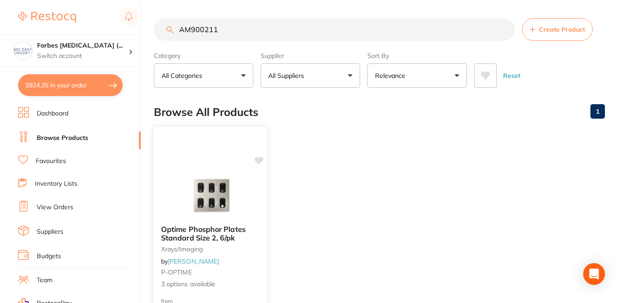
type input "AM900211"
click at [264, 196] on div at bounding box center [210, 195] width 113 height 46
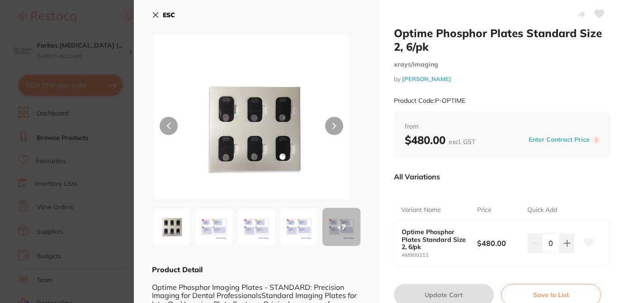
click at [596, 16] on icon at bounding box center [600, 14] width 10 height 8
click at [542, 67] on small "xrays/imaging" at bounding box center [502, 65] width 217 height 8
drag, startPoint x: 430, startPoint y: 255, endPoint x: 396, endPoint y: 230, distance: 42.1
click at [396, 230] on div "Optime Phosphor Plates Standard Size 2, 6/pk AM900211 $480.00 0" at bounding box center [503, 243] width 216 height 44
copy div "Optime Phosphor Plates Standard Size 2, 6/pk AM900211"
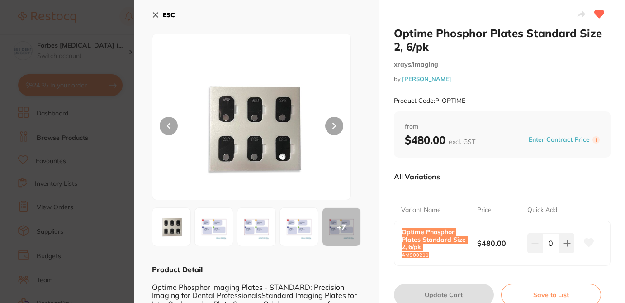
checkbox input "true"
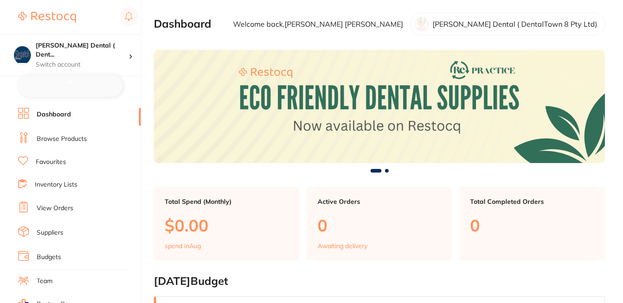
click at [89, 140] on li "Browse Products" at bounding box center [79, 139] width 123 height 14
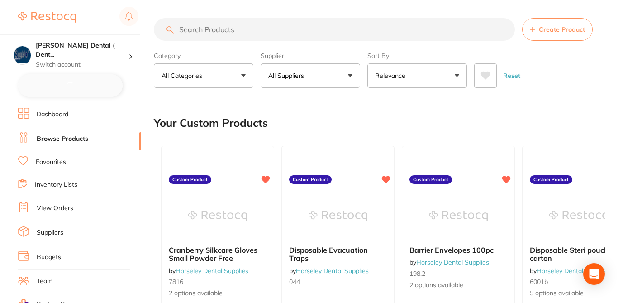
checkbox input "false"
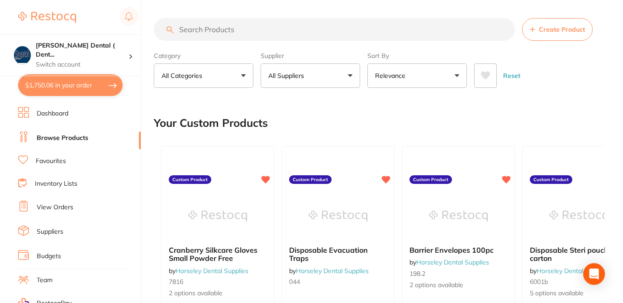
click at [198, 26] on input "search" at bounding box center [334, 29] width 361 height 23
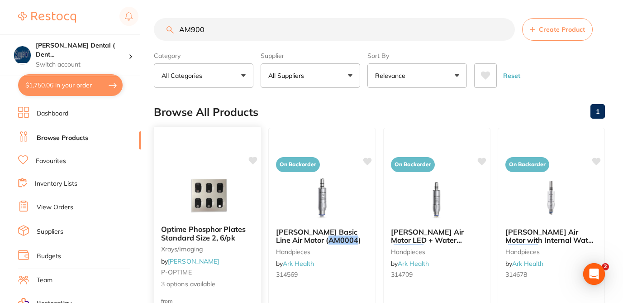
type input "AM900"
click at [251, 161] on icon at bounding box center [253, 161] width 9 height 8
checkbox input "true"
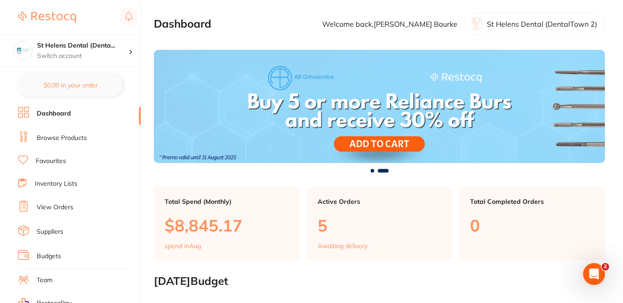
click at [84, 139] on link "Browse Products" at bounding box center [62, 137] width 50 height 9
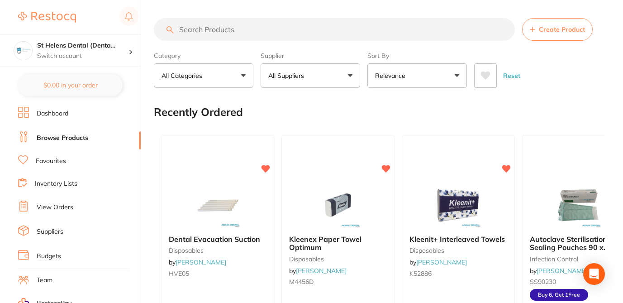
click at [197, 31] on input "search" at bounding box center [334, 29] width 361 height 23
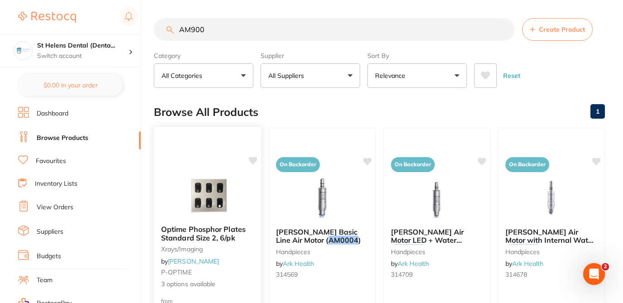
type input "AM900"
click at [253, 162] on icon at bounding box center [253, 161] width 9 height 8
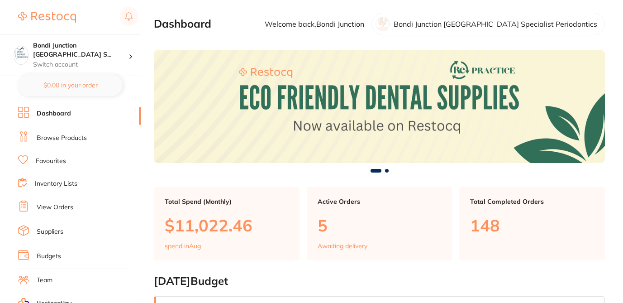
click at [78, 139] on link "Browse Products" at bounding box center [62, 137] width 50 height 9
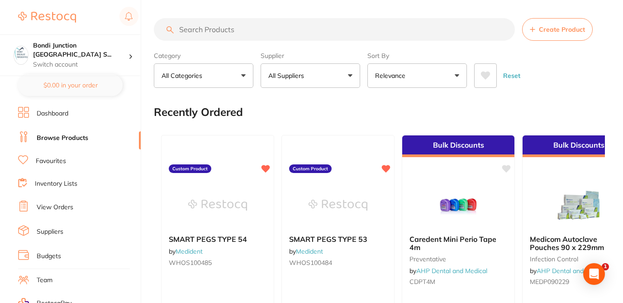
click at [215, 29] on input "search" at bounding box center [334, 29] width 361 height 23
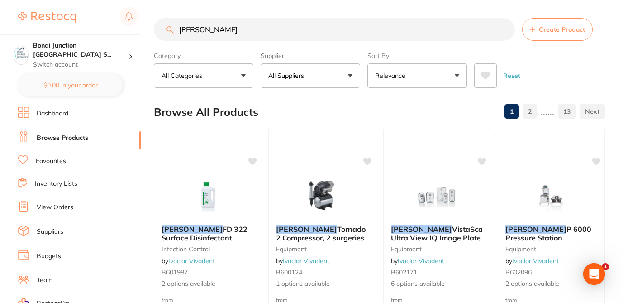
type input "durr"
click at [349, 79] on button "All Suppliers" at bounding box center [311, 75] width 100 height 24
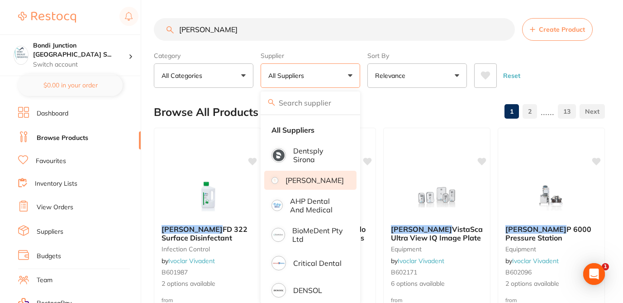
click at [317, 184] on p "[PERSON_NAME]" at bounding box center [315, 180] width 58 height 8
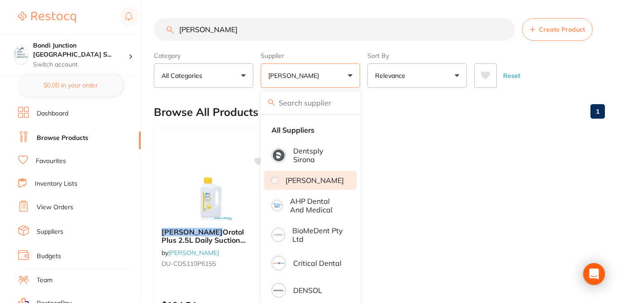
click at [390, 112] on div "Browse All Products 1" at bounding box center [379, 112] width 451 height 30
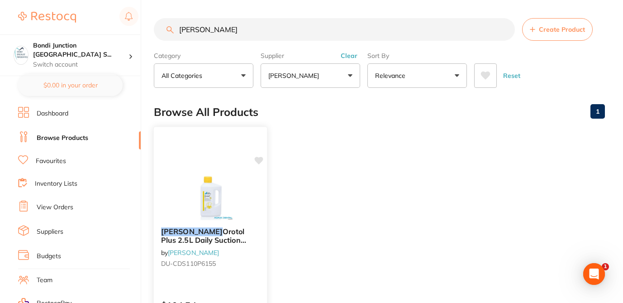
click at [260, 159] on icon at bounding box center [259, 161] width 9 height 8
click at [296, 181] on ul "Durr Orotol Plus 2.5L Daily Suction Cleaning by Adam Dental DU-CDS110P6155 $104…" at bounding box center [379, 258] width 451 height 260
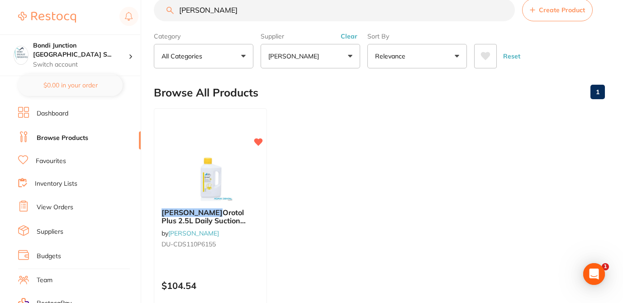
scroll to position [36, 0]
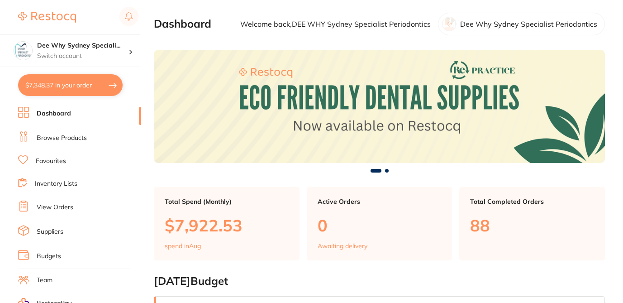
checkbox input "false"
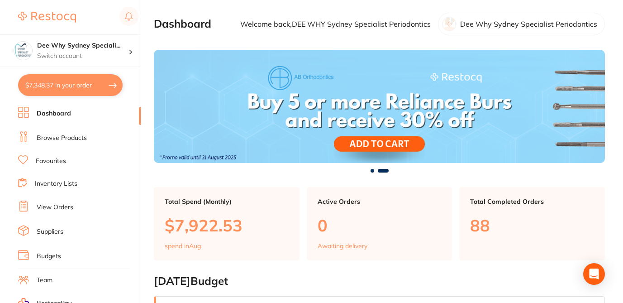
click at [67, 135] on link "Browse Products" at bounding box center [62, 137] width 50 height 9
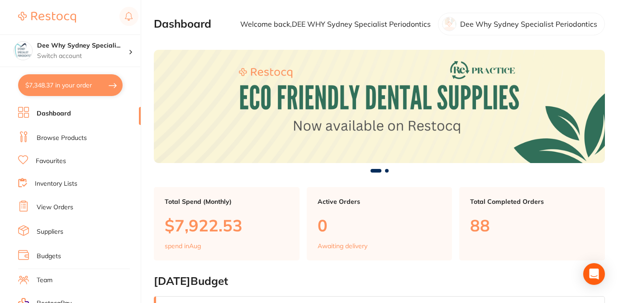
click at [81, 138] on link "Browse Products" at bounding box center [62, 137] width 50 height 9
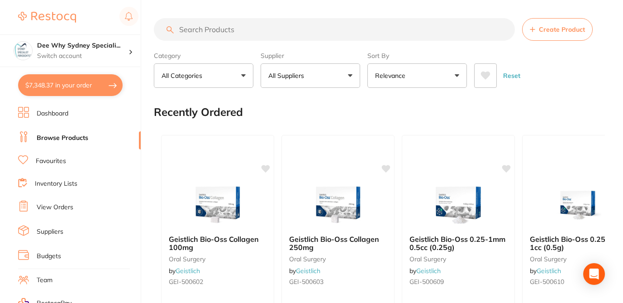
click at [198, 31] on input "search" at bounding box center [334, 29] width 361 height 23
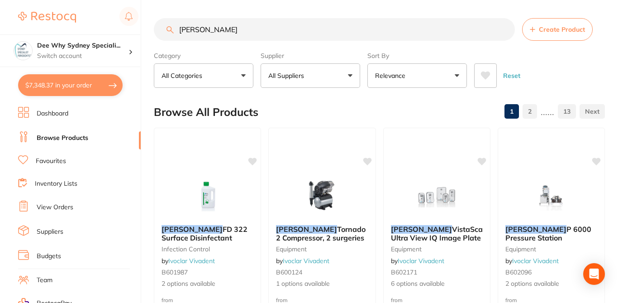
type input "Durr"
click at [318, 77] on button "All Suppliers" at bounding box center [311, 75] width 100 height 24
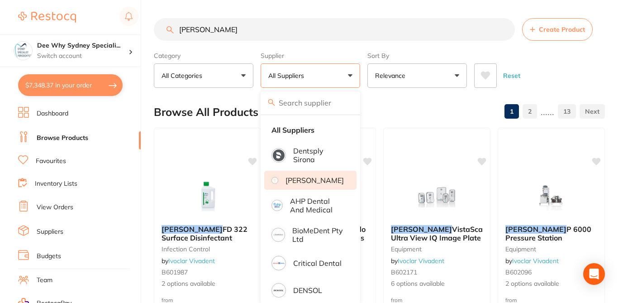
click at [310, 181] on p "[PERSON_NAME]" at bounding box center [315, 180] width 58 height 8
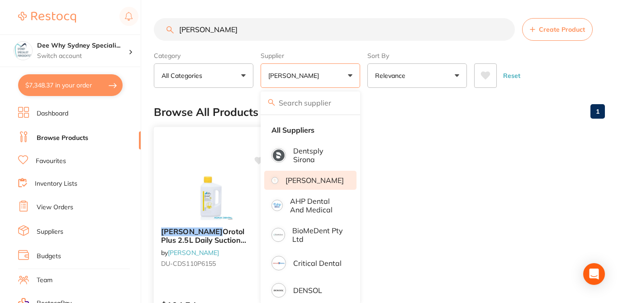
click at [253, 162] on div "Durr Orotol Plus 2.5L Daily Suction Cleaning by Adam Dental DU-CDS110P6155 $104…" at bounding box center [210, 257] width 114 height 263
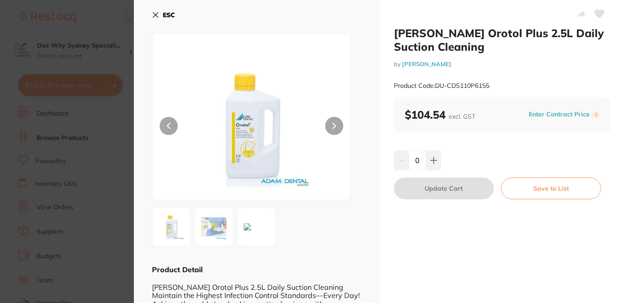
click at [597, 14] on icon at bounding box center [600, 14] width 10 height 8
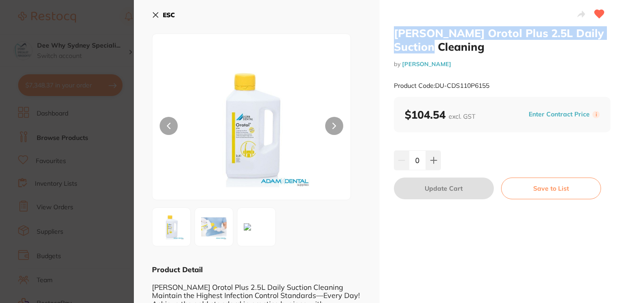
drag, startPoint x: 446, startPoint y: 52, endPoint x: 385, endPoint y: 35, distance: 63.3
drag, startPoint x: 487, startPoint y: 86, endPoint x: 391, endPoint y: 34, distance: 108.7
copy div "Durr Orotol Plus 2.5L Daily Suction Cleaning by Adam Dental Product Code: DU-CD…"
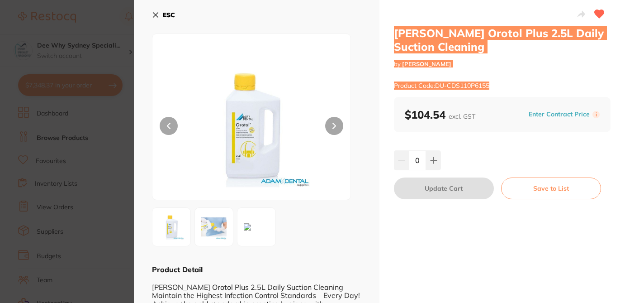
checkbox input "true"
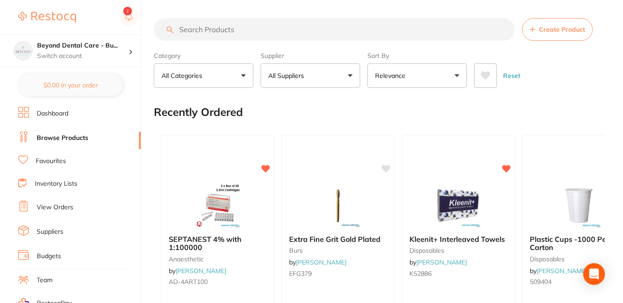
click at [213, 32] on input "search" at bounding box center [334, 29] width 361 height 23
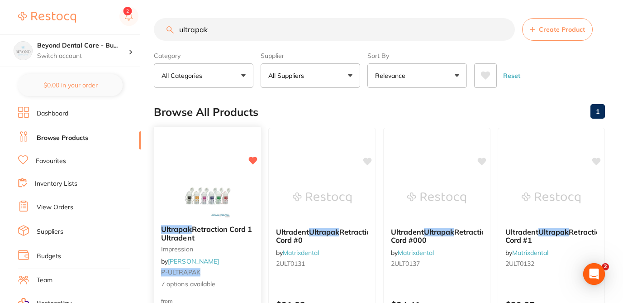
type input "ultrapak"
click at [241, 271] on small "P-ULTRAPAK" at bounding box center [207, 271] width 93 height 7
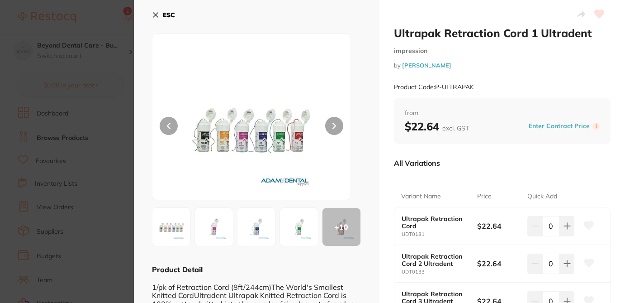
click at [465, 174] on div "All Variations" at bounding box center [502, 163] width 217 height 24
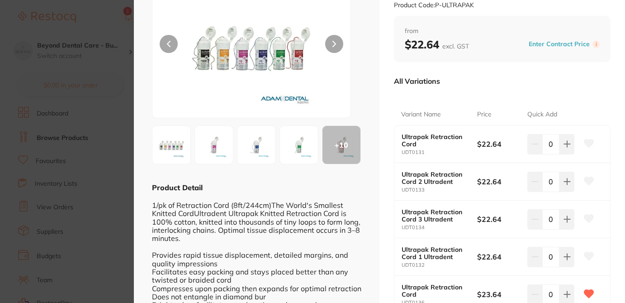
scroll to position [91, 0]
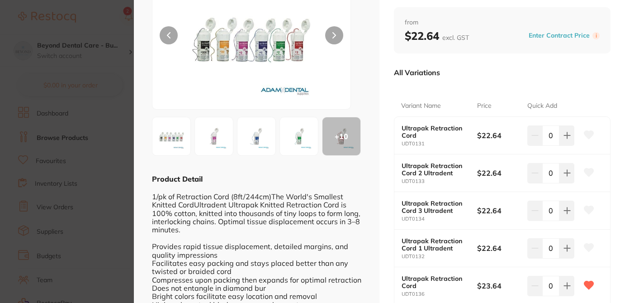
click at [588, 172] on icon at bounding box center [590, 172] width 10 height 8
click at [590, 206] on icon at bounding box center [590, 210] width 10 height 8
click at [615, 218] on div "Ultrapak Retraction Cord 1 Ultradent impression by [PERSON_NAME] Product Code: …" at bounding box center [503, 180] width 246 height 543
click at [586, 252] on button at bounding box center [589, 248] width 23 height 23
click at [619, 252] on div "Ultrapak Retraction Cord 1 Ultradent impression by [PERSON_NAME] Product Code: …" at bounding box center [503, 180] width 246 height 543
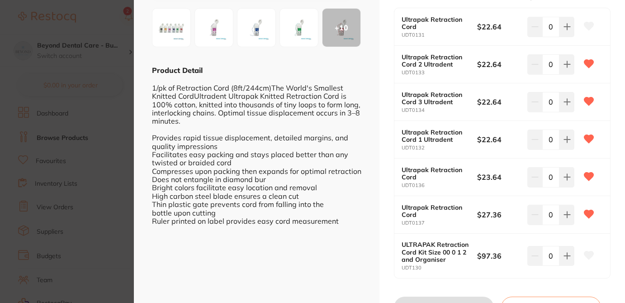
scroll to position [217, 0]
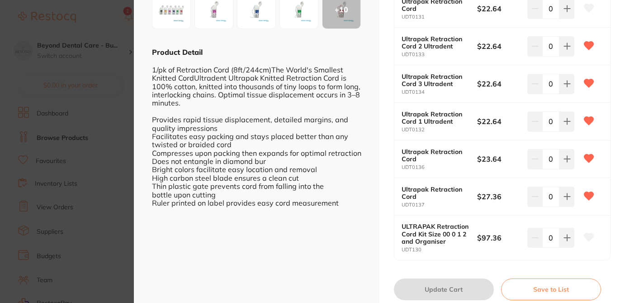
click at [587, 237] on icon at bounding box center [590, 237] width 10 height 8
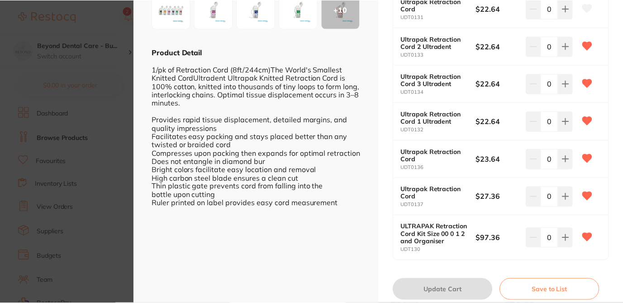
scroll to position [36, 0]
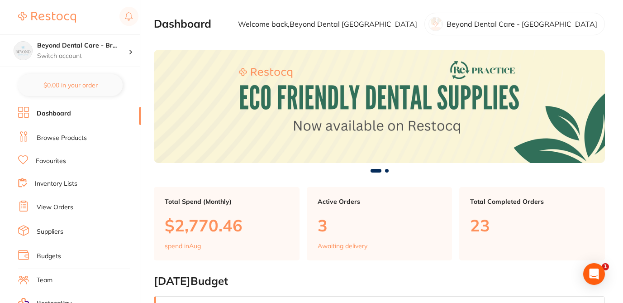
click at [81, 135] on link "Browse Products" at bounding box center [62, 137] width 50 height 9
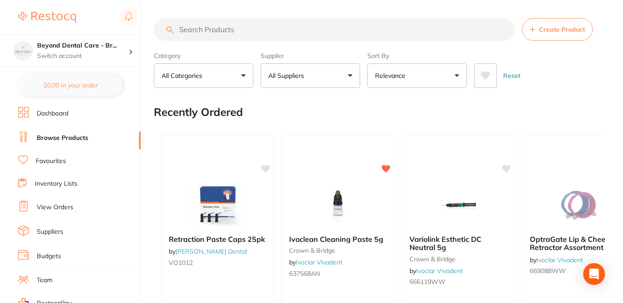
click at [242, 29] on input "search" at bounding box center [334, 29] width 361 height 23
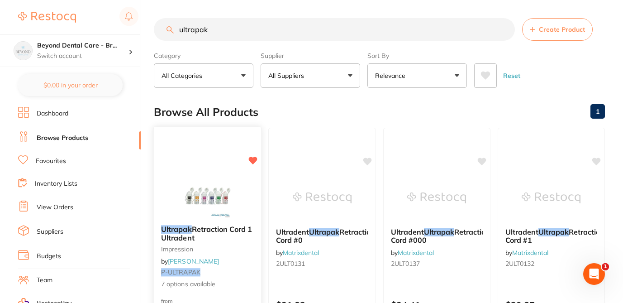
type input "ultrapak"
click at [249, 196] on div at bounding box center [208, 195] width 108 height 46
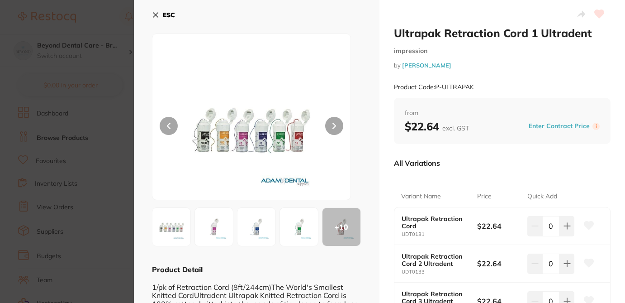
click at [587, 258] on icon at bounding box center [589, 262] width 10 height 9
click at [619, 256] on div "Ultrapak Retraction Cord 1 Ultradent impression by Adam Dental Product Code: P-…" at bounding box center [503, 271] width 246 height 543
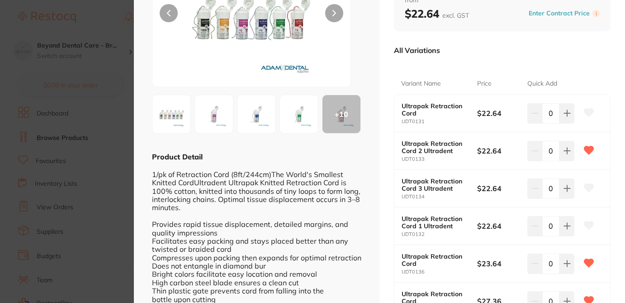
scroll to position [145, 0]
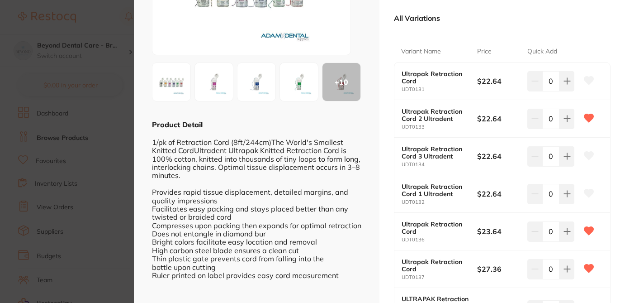
click at [588, 153] on icon at bounding box center [590, 156] width 10 height 8
click at [586, 192] on icon at bounding box center [590, 193] width 10 height 8
click at [621, 272] on div "Ultrapak Retraction Cord 1 Ultradent impression by Adam Dental Product Code: P-…" at bounding box center [503, 126] width 246 height 543
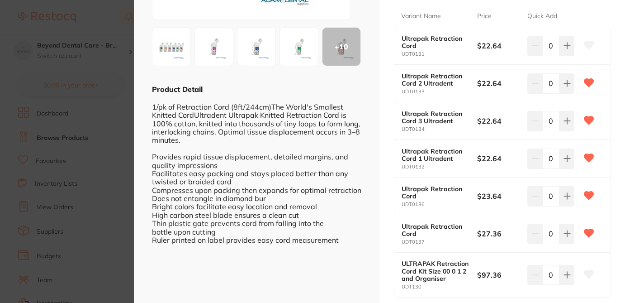
scroll to position [181, 0]
click at [584, 273] on icon at bounding box center [589, 273] width 10 height 9
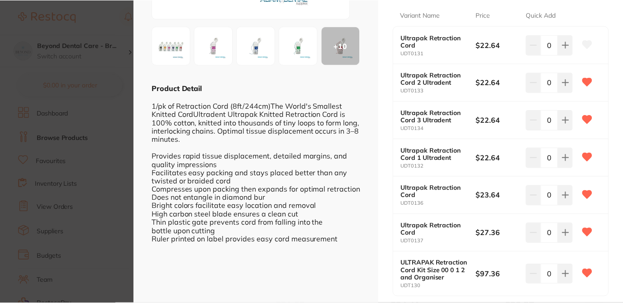
scroll to position [36, 0]
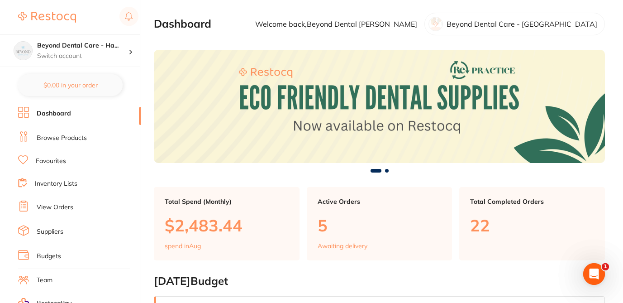
click at [78, 141] on link "Browse Products" at bounding box center [62, 137] width 50 height 9
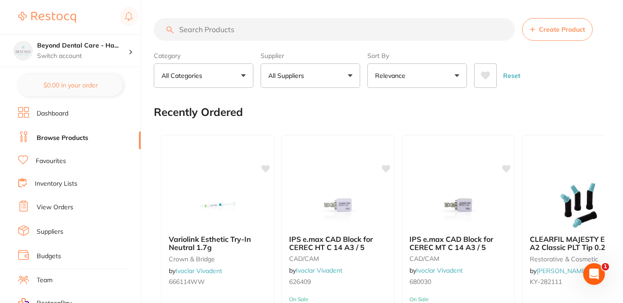
click at [217, 33] on input "search" at bounding box center [334, 29] width 361 height 23
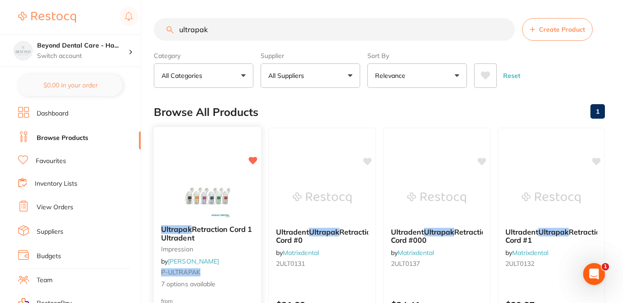
click at [253, 262] on div "Ultrapak Retraction Cord 1 Ultradent impression by Adam Dental P-ULTRAPAK 7 opt…" at bounding box center [208, 257] width 108 height 78
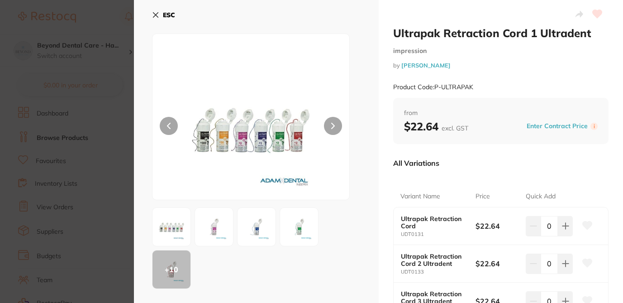
click at [588, 261] on icon at bounding box center [587, 263] width 10 height 8
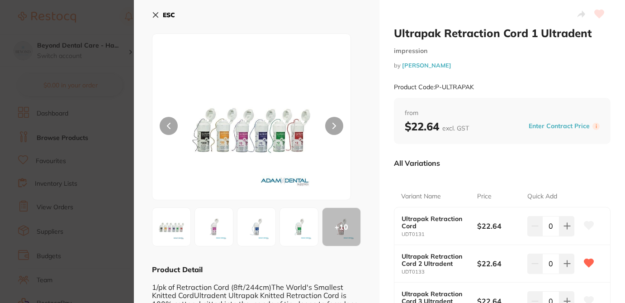
click at [567, 189] on div "Quick Add" at bounding box center [553, 197] width 51 height 22
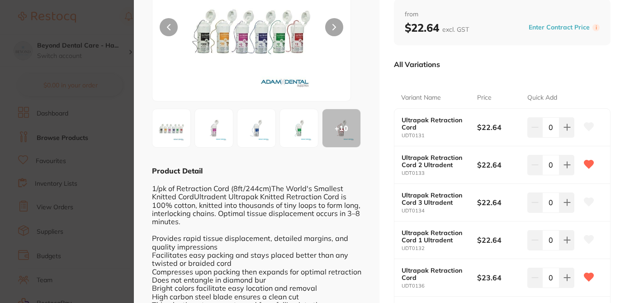
scroll to position [127, 0]
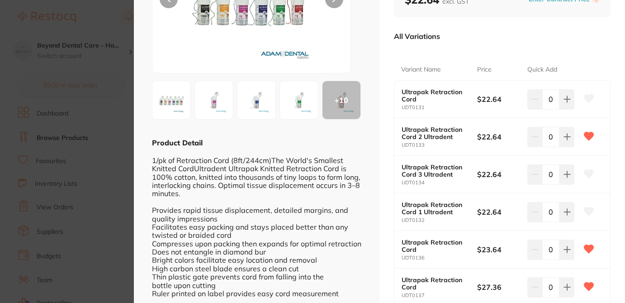
click at [588, 172] on icon at bounding box center [590, 174] width 10 height 8
click at [588, 207] on icon at bounding box center [589, 211] width 10 height 9
click at [615, 225] on div "Ultrapak Retraction Cord 1 Ultradent impression by [PERSON_NAME] Product Code: …" at bounding box center [503, 144] width 246 height 543
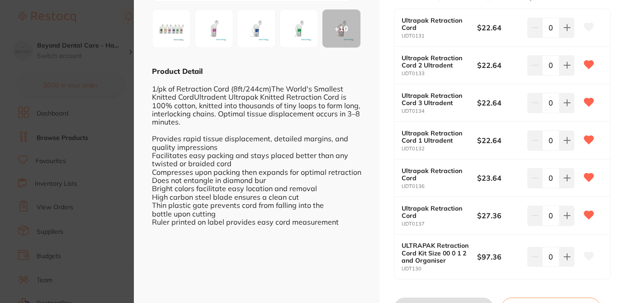
scroll to position [199, 0]
click at [589, 256] on icon at bounding box center [590, 255] width 10 height 8
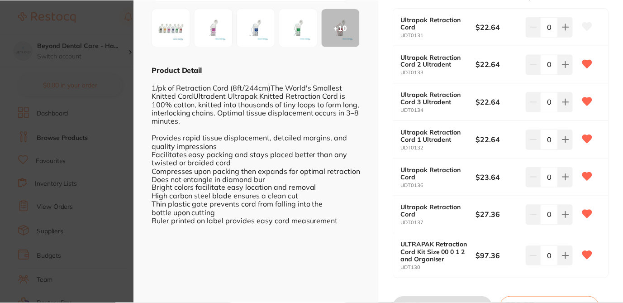
scroll to position [36, 0]
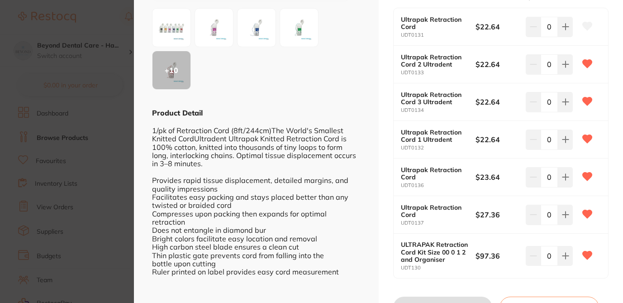
click at [108, 21] on section "Ultrapak Retraction Cord 1 Ultradent impression by Adam Dental Product Code: P-…" at bounding box center [311, 151] width 623 height 303
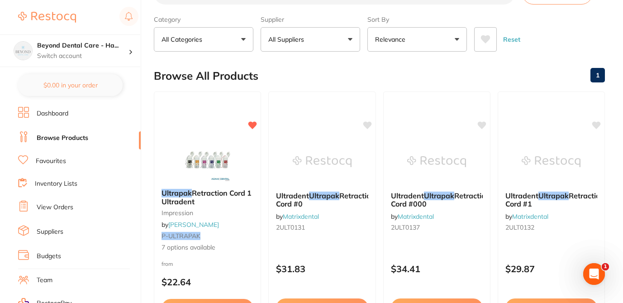
click at [201, 20] on label "Category" at bounding box center [204, 19] width 100 height 8
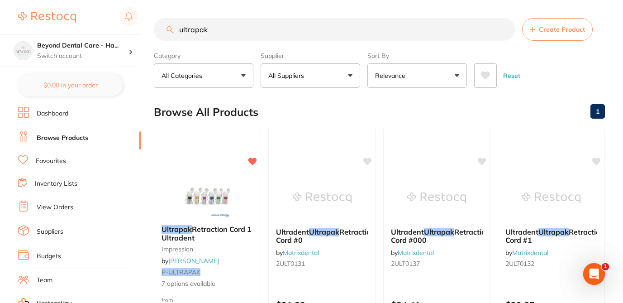
drag, startPoint x: 211, startPoint y: 32, endPoint x: 169, endPoint y: 32, distance: 42.5
click at [169, 32] on div "ultrapak Create Product" at bounding box center [379, 29] width 451 height 23
type input "monis"
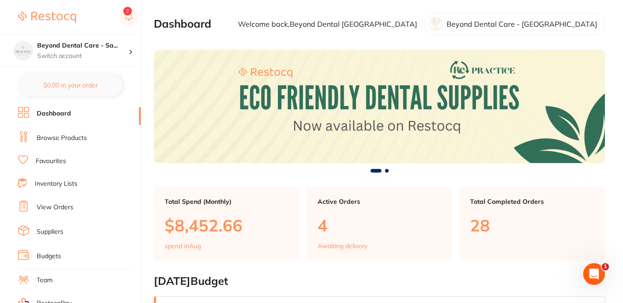
click at [77, 132] on li "Browse Products" at bounding box center [79, 138] width 123 height 14
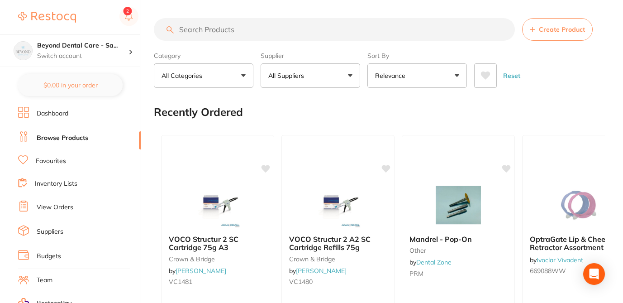
click at [237, 27] on input "search" at bounding box center [334, 29] width 361 height 23
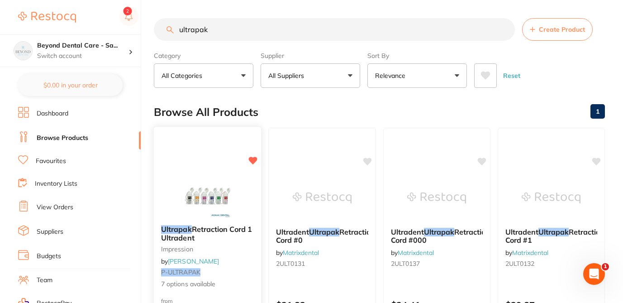
click at [247, 198] on div at bounding box center [208, 195] width 108 height 46
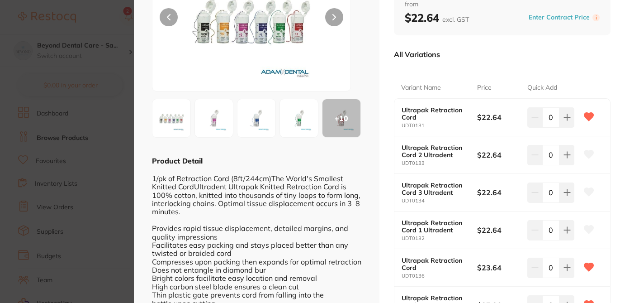
scroll to position [127, 0]
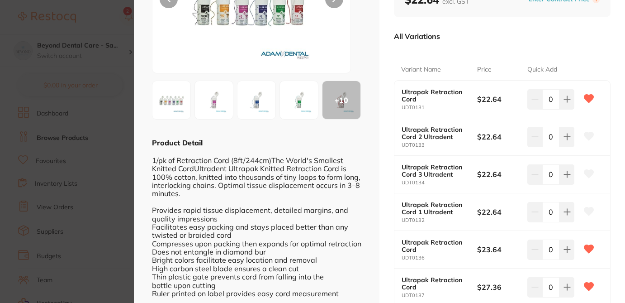
click at [586, 95] on icon at bounding box center [590, 99] width 10 height 8
click at [588, 138] on icon at bounding box center [590, 136] width 10 height 8
click at [589, 172] on icon at bounding box center [590, 174] width 10 height 8
click at [586, 210] on icon at bounding box center [590, 211] width 10 height 8
click at [617, 215] on div "Ultrapak Retraction Cord 1 Ultradent impression by [PERSON_NAME] Product Code: …" at bounding box center [503, 144] width 246 height 543
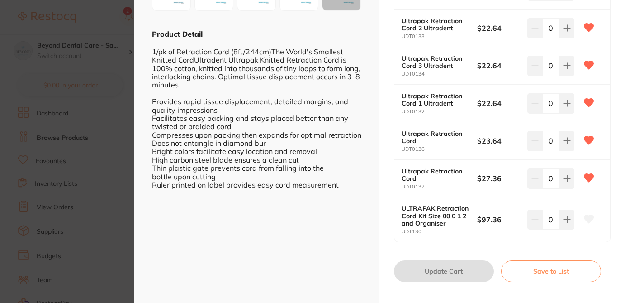
scroll to position [247, 0]
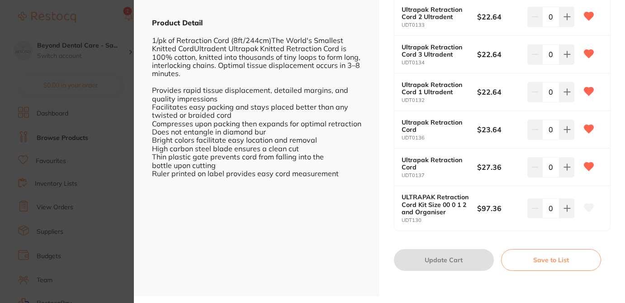
click at [586, 208] on icon at bounding box center [590, 207] width 10 height 8
click at [104, 16] on section "Ultrapak Retraction Cord 1 Ultradent impression by [PERSON_NAME] Product Code: …" at bounding box center [312, 151] width 625 height 303
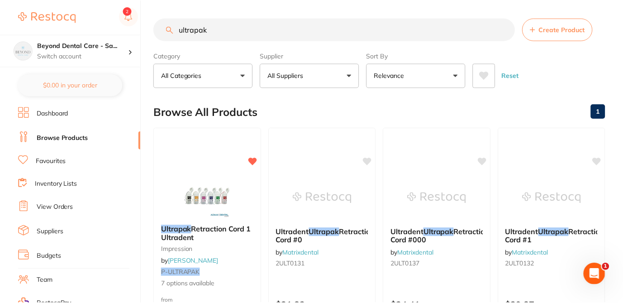
scroll to position [36, 0]
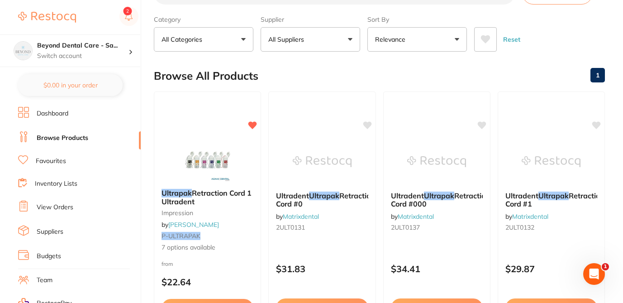
click at [211, 13] on div "Category All Categories All Categories endodontics impression orthodontics Clear" at bounding box center [204, 32] width 100 height 40
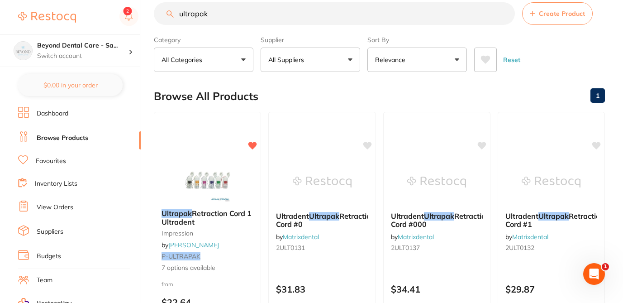
scroll to position [0, 0]
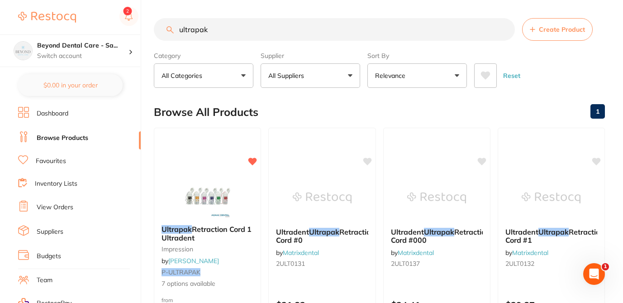
drag, startPoint x: 213, startPoint y: 29, endPoint x: 155, endPoint y: 29, distance: 57.5
click at [155, 29] on input "ultrapak" at bounding box center [334, 29] width 361 height 23
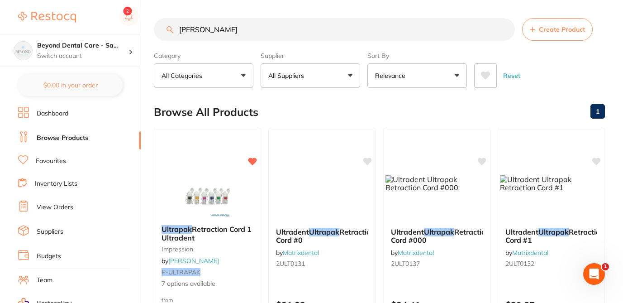
click at [213, 32] on input "monis" at bounding box center [334, 29] width 361 height 23
type input "m"
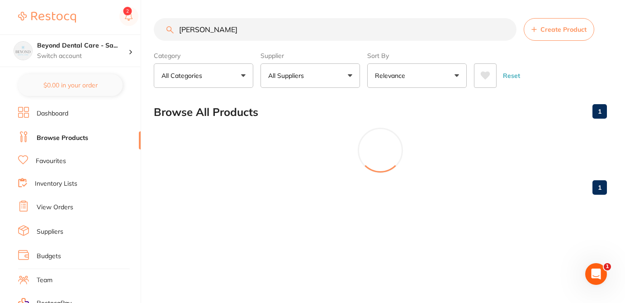
type input "[PERSON_NAME]"
click at [324, 81] on button "All Suppliers" at bounding box center [311, 75] width 100 height 24
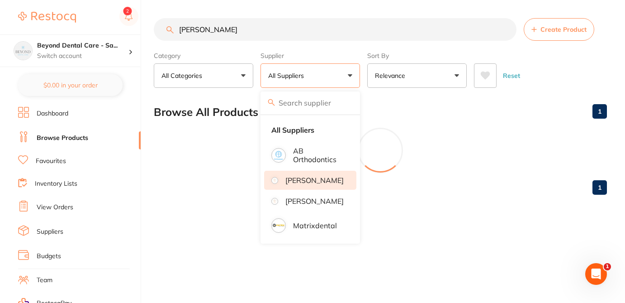
click at [315, 182] on p "[PERSON_NAME]" at bounding box center [315, 180] width 58 height 8
click at [416, 98] on div "Browse All Products 1" at bounding box center [380, 112] width 453 height 30
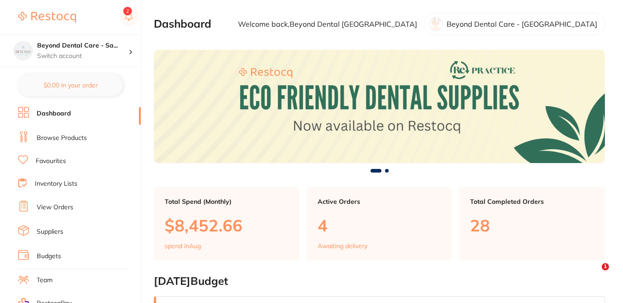
click at [68, 139] on link "Browse Products" at bounding box center [62, 137] width 50 height 9
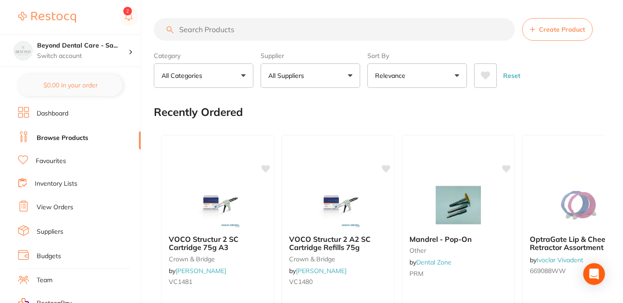
click at [184, 29] on input "search" at bounding box center [334, 29] width 361 height 23
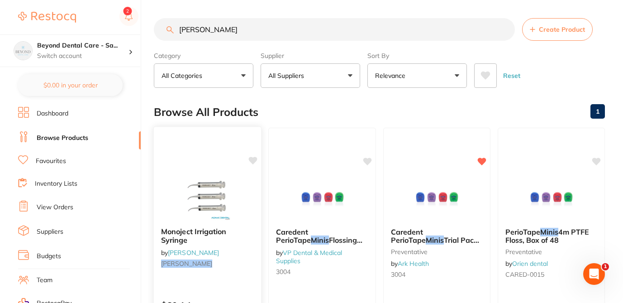
type input "[PERSON_NAME]"
click at [253, 161] on icon at bounding box center [253, 161] width 9 height 8
click at [305, 109] on div "Browse All Products 1" at bounding box center [379, 112] width 451 height 30
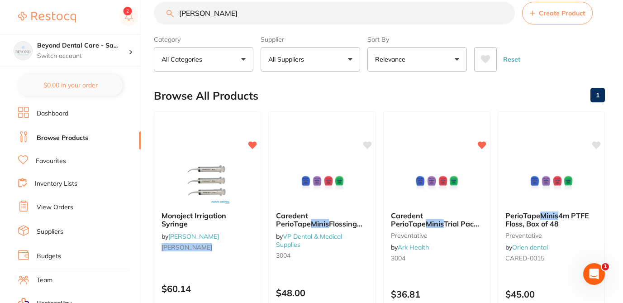
scroll to position [18, 0]
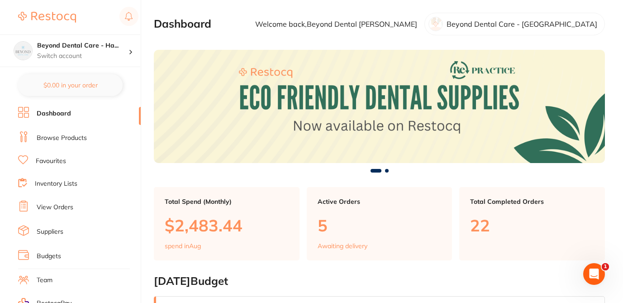
click at [74, 138] on link "Browse Products" at bounding box center [62, 137] width 50 height 9
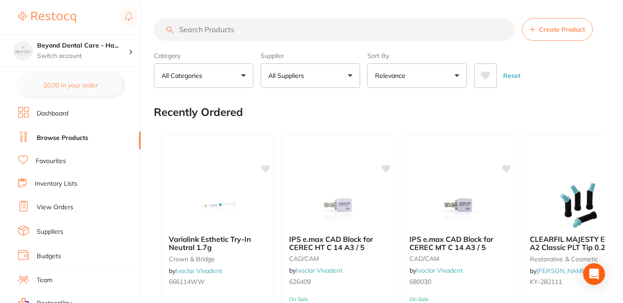
click at [211, 30] on input "search" at bounding box center [334, 29] width 361 height 23
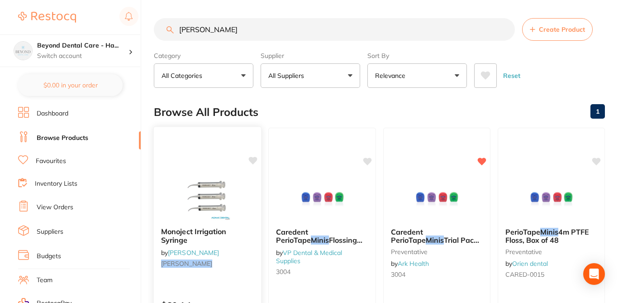
type input "[PERSON_NAME]"
click at [252, 162] on icon at bounding box center [253, 161] width 9 height 8
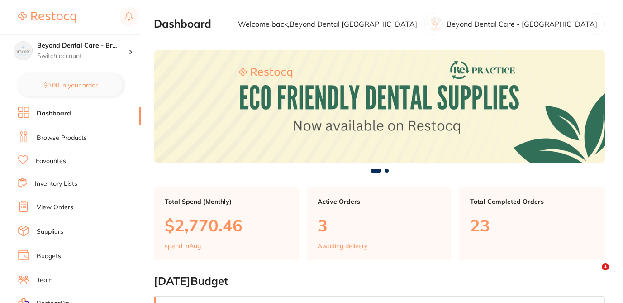
click at [78, 139] on link "Browse Products" at bounding box center [62, 137] width 50 height 9
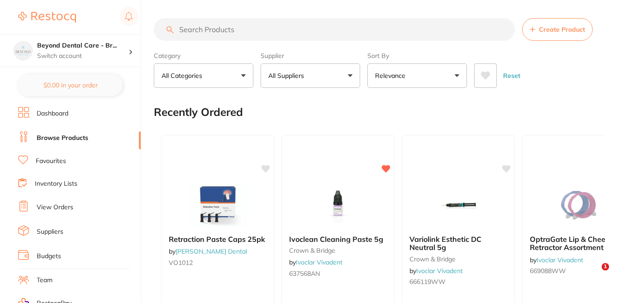
click at [234, 32] on input "search" at bounding box center [334, 29] width 361 height 23
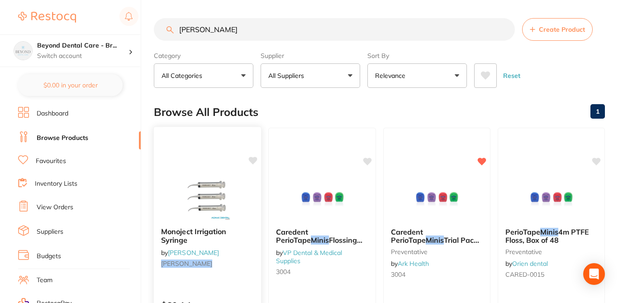
type input "[PERSON_NAME]"
click at [253, 161] on icon at bounding box center [253, 161] width 9 height 8
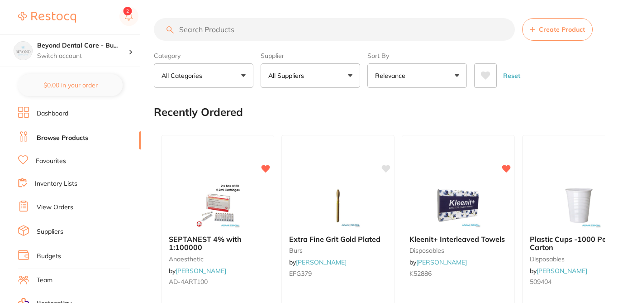
click at [243, 30] on input "search" at bounding box center [334, 29] width 361 height 23
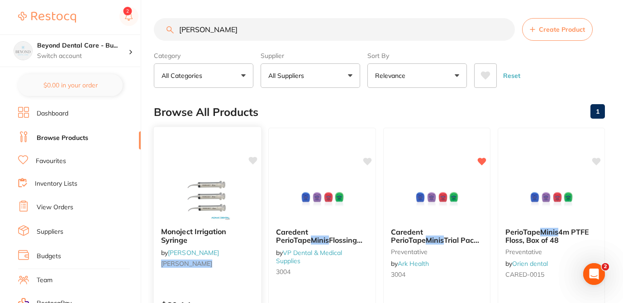
type input "[PERSON_NAME]"
click at [252, 161] on icon at bounding box center [253, 161] width 9 height 8
click at [307, 111] on div "Browse All Products 1" at bounding box center [379, 112] width 451 height 30
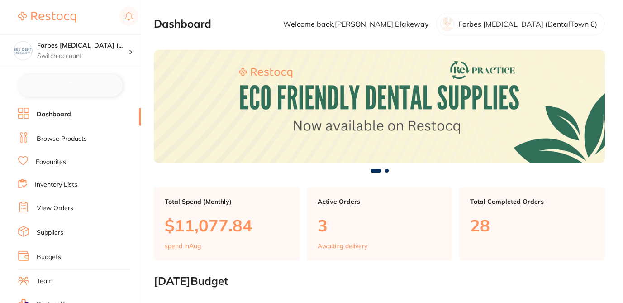
checkbox input "false"
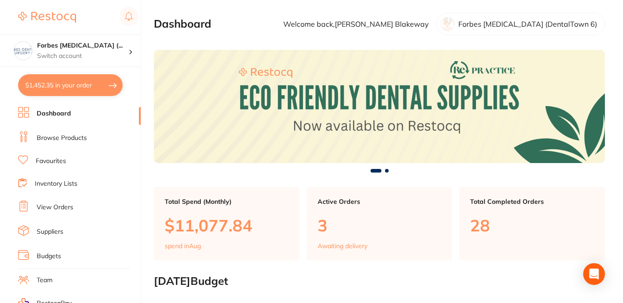
click at [67, 136] on link "Browse Products" at bounding box center [62, 137] width 50 height 9
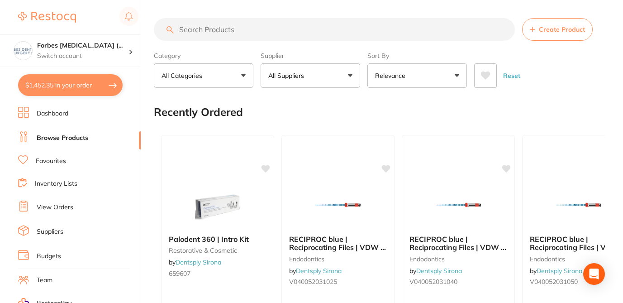
click at [217, 29] on input "search" at bounding box center [334, 29] width 361 height 23
paste input "TM-2382SF"
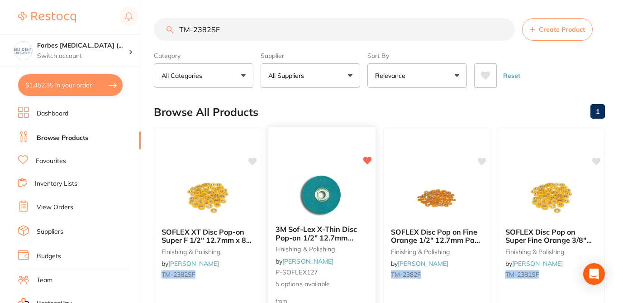
type input "TM-2382SF"
click at [360, 258] on div "3M Sof-Lex X-Thin Disc Pop-on 1/2" 12.7mm Super Fine 85/pk finishing & polishin…" at bounding box center [322, 257] width 108 height 78
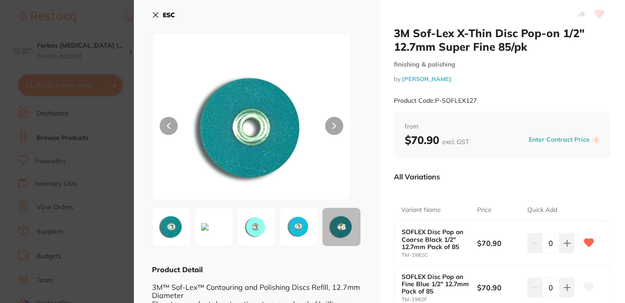
click at [451, 189] on div "Variant Name Price Quick Add SOFLEX Disc Pop on Coarse Black 1/2" 12.7mm Pack o…" at bounding box center [502, 297] width 217 height 218
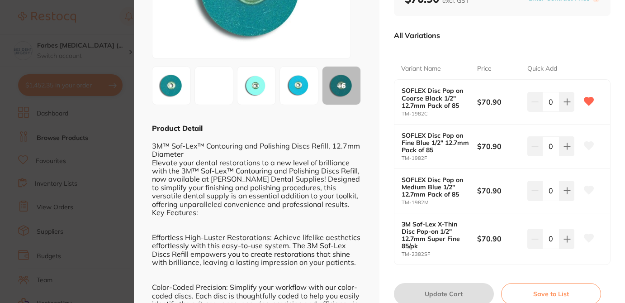
scroll to position [145, 0]
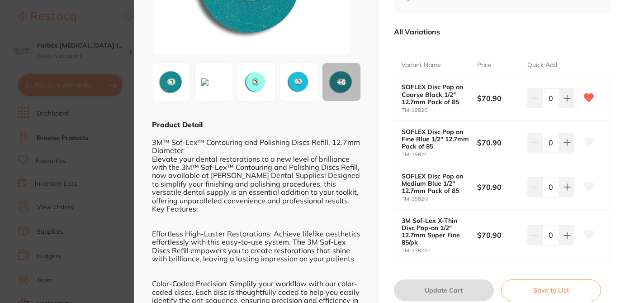
click at [590, 234] on icon at bounding box center [590, 234] width 10 height 8
click at [587, 188] on icon at bounding box center [590, 186] width 10 height 8
click at [591, 141] on icon at bounding box center [590, 142] width 10 height 8
checkbox input "true"
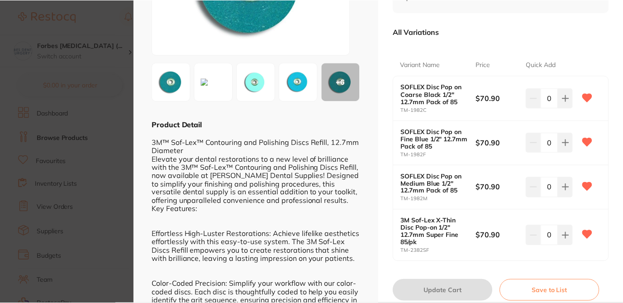
scroll to position [18, 0]
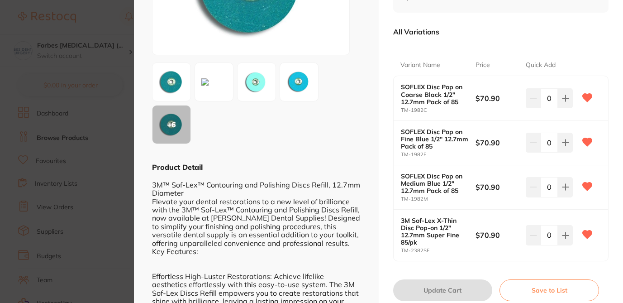
click at [103, 14] on section "3M Sof-Lex X-Thin Disc Pop-on 1/2" 12.7mm Super Fine 85/pk finishing & polishin…" at bounding box center [311, 151] width 623 height 303
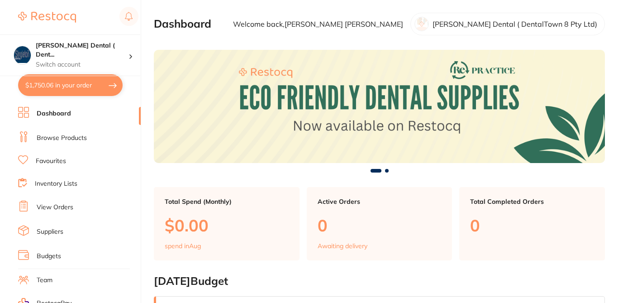
checkbox input "false"
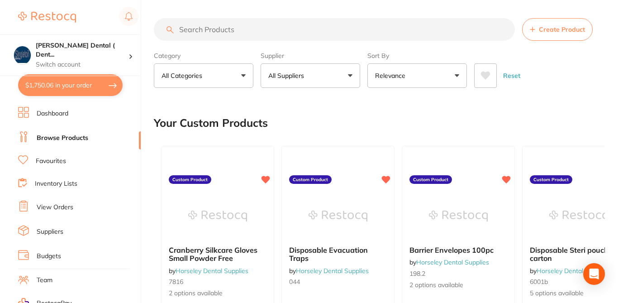
click at [203, 31] on input "search" at bounding box center [334, 29] width 361 height 23
paste input "TM-2382SF"
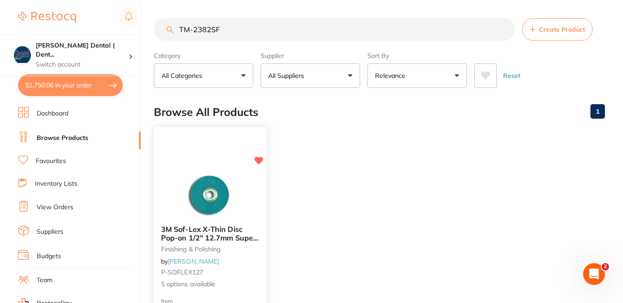
type input "TM-2382SF"
click at [254, 279] on span "5 options available" at bounding box center [210, 283] width 99 height 9
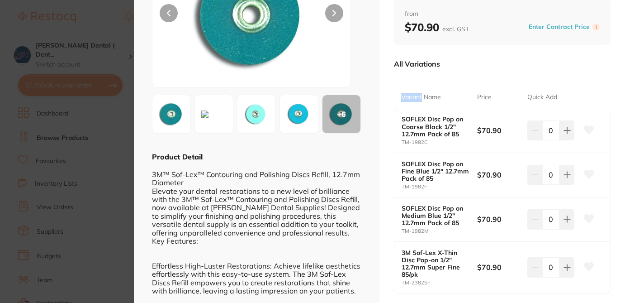
scroll to position [145, 0]
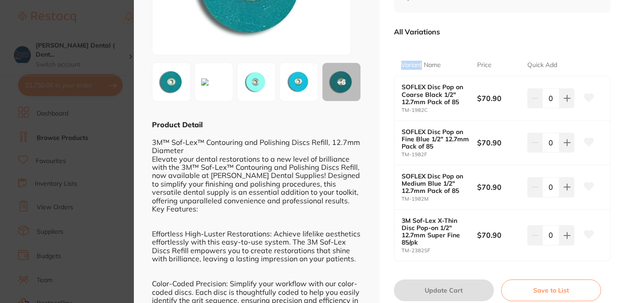
click at [588, 97] on icon at bounding box center [590, 97] width 10 height 8
click at [587, 141] on icon at bounding box center [590, 142] width 10 height 8
click at [587, 186] on icon at bounding box center [590, 186] width 10 height 8
click at [587, 233] on icon at bounding box center [590, 234] width 10 height 8
click at [103, 21] on section "3M Sof-Lex X-Thin Disc Pop-on 1/2" 12.7mm Super Fine 85/pk finishing & polishin…" at bounding box center [312, 151] width 625 height 303
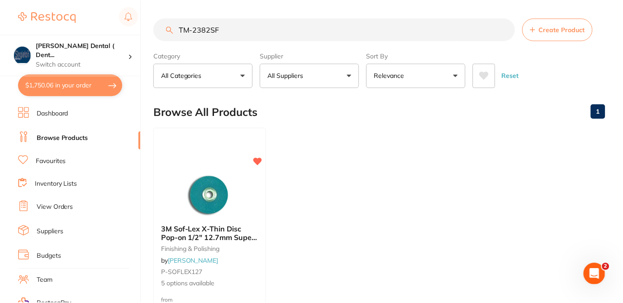
scroll to position [18, 0]
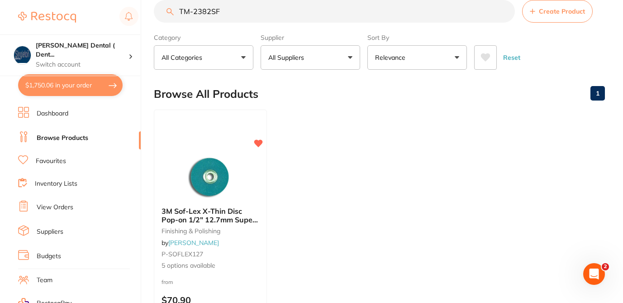
checkbox input "true"
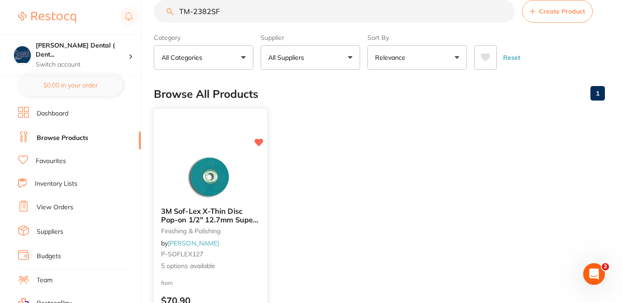
click at [243, 263] on span "5 options available" at bounding box center [210, 265] width 99 height 9
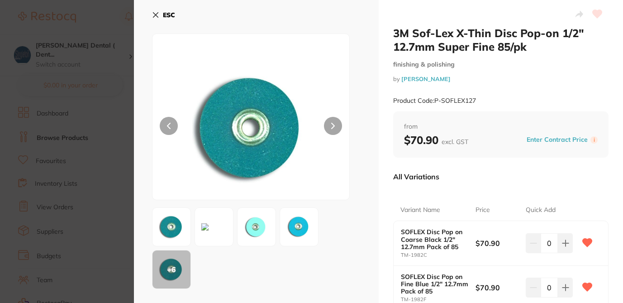
click at [567, 196] on div "Variant Name Price Quick Add SOFLEX Disc Pop on Coarse Black 1/2" 12.7mm Pack o…" at bounding box center [501, 297] width 216 height 218
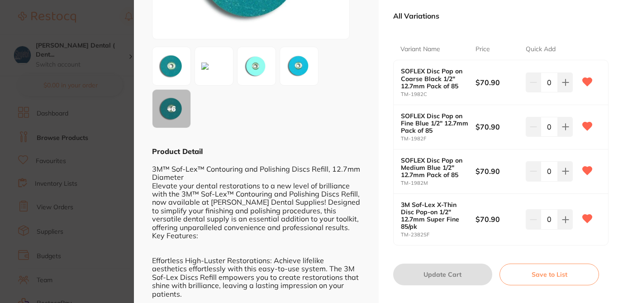
scroll to position [181, 0]
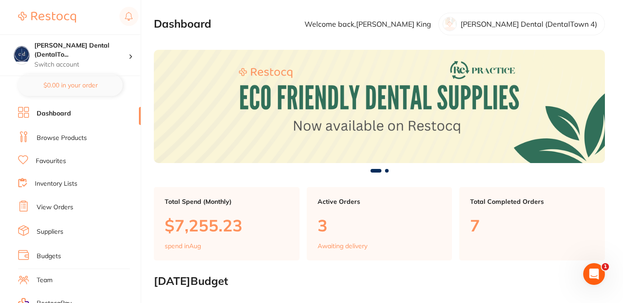
click at [84, 138] on link "Browse Products" at bounding box center [62, 137] width 50 height 9
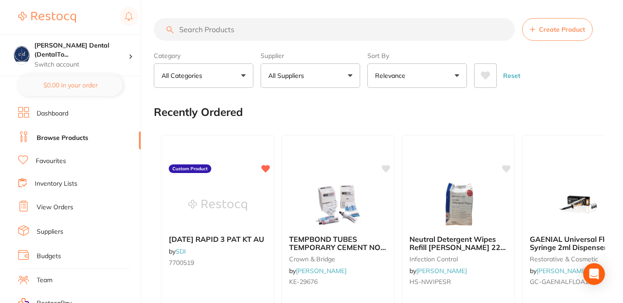
click at [194, 29] on input "search" at bounding box center [334, 29] width 361 height 23
paste input "TM-2382SF"
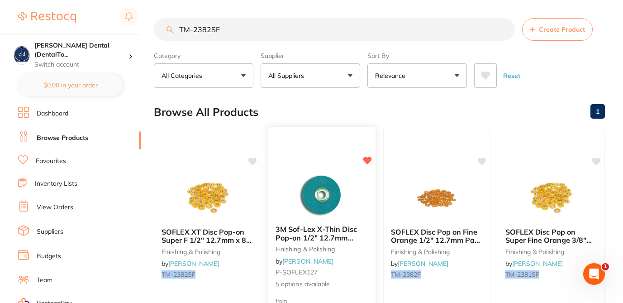
type input "TM-2382SF"
click at [316, 159] on div "3M Sof-Lex X-Thin Disc Pop-on 1/2" 12.7mm Super Fine 85/pk finishing & polishin…" at bounding box center [322, 257] width 109 height 263
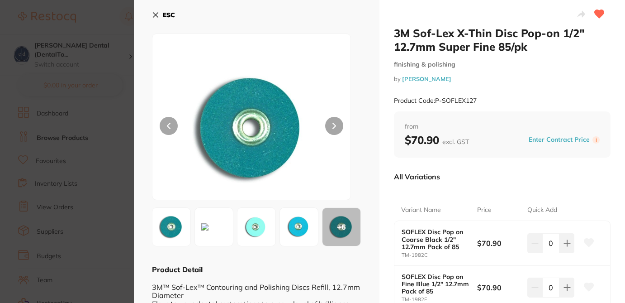
click at [478, 187] on div "All Variations" at bounding box center [502, 177] width 217 height 24
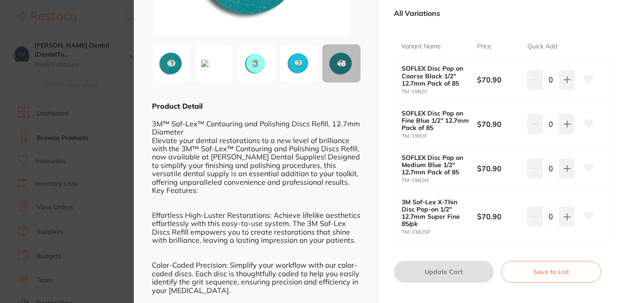
scroll to position [181, 0]
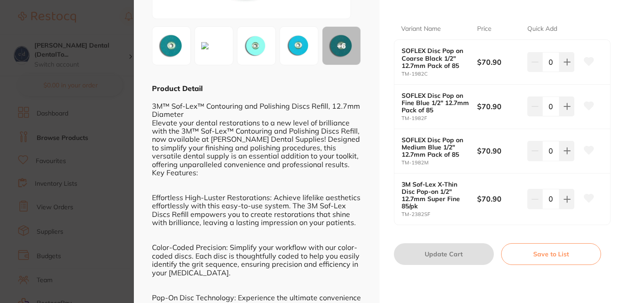
click at [591, 60] on icon at bounding box center [590, 61] width 10 height 8
click at [586, 104] on icon at bounding box center [590, 105] width 10 height 8
click at [590, 154] on icon at bounding box center [589, 150] width 10 height 9
click at [589, 196] on icon at bounding box center [590, 198] width 10 height 8
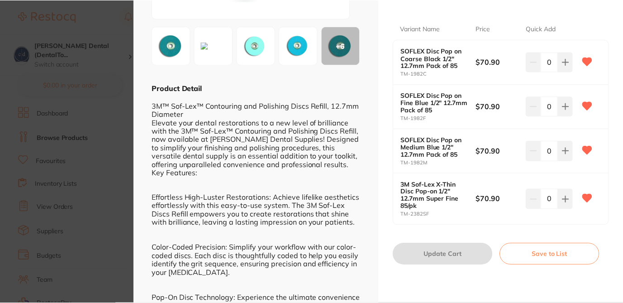
scroll to position [18, 0]
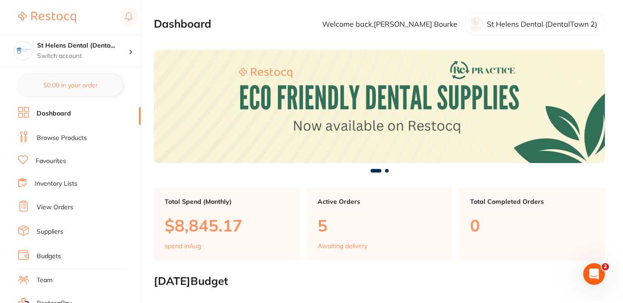
click at [83, 137] on link "Browse Products" at bounding box center [62, 137] width 50 height 9
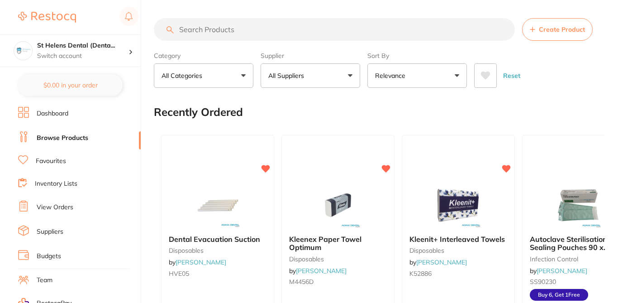
click at [196, 31] on input "search" at bounding box center [334, 29] width 361 height 23
paste input "TM-2382SF"
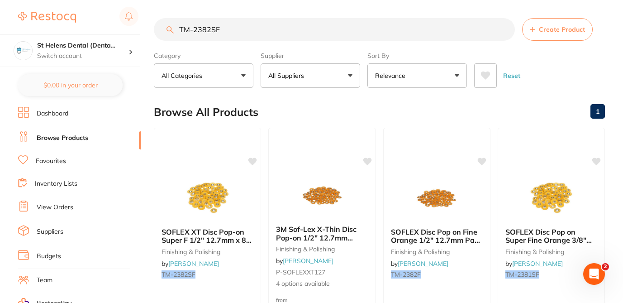
type input "TM-2382SF"
click at [278, 95] on main "TM-2382SF Create Product Category All Categories All Categories finishing & pol…" at bounding box center [388, 217] width 469 height 435
click at [365, 163] on icon at bounding box center [367, 160] width 9 height 9
click at [362, 258] on div "3M Sof-Lex X-Thin Disc Pop-on 1/2" 12.7mm 85/pk finishing & polishing by Adam D…" at bounding box center [322, 257] width 108 height 78
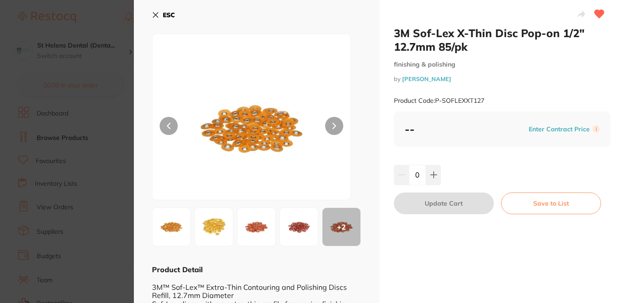
click at [154, 14] on icon at bounding box center [155, 14] width 7 height 7
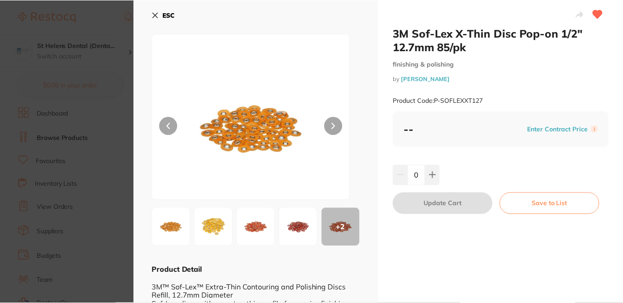
scroll to position [18, 0]
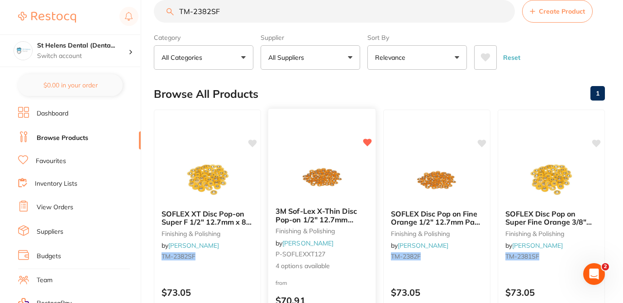
click at [348, 257] on small "P-SOFLEXXT127" at bounding box center [322, 253] width 93 height 7
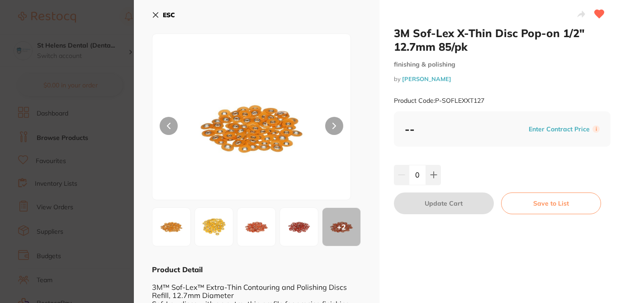
click at [156, 13] on icon at bounding box center [155, 14] width 7 height 7
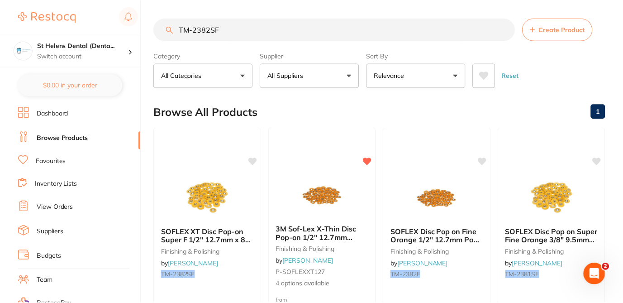
scroll to position [18, 0]
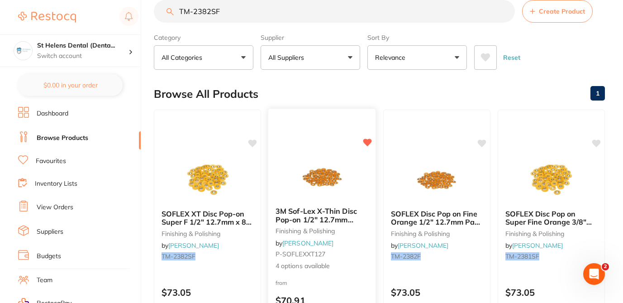
click at [362, 187] on div at bounding box center [322, 177] width 108 height 46
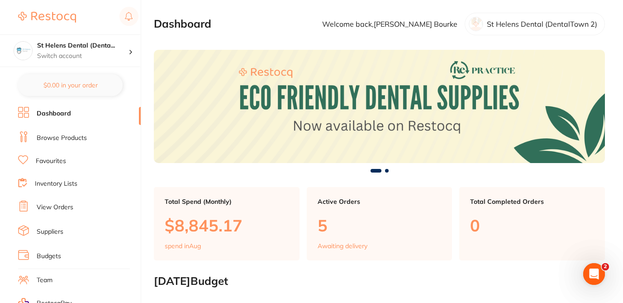
click at [85, 138] on link "Browse Products" at bounding box center [62, 137] width 50 height 9
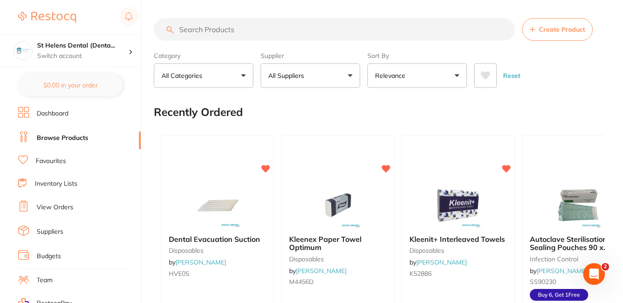
click at [240, 33] on input "search" at bounding box center [334, 29] width 361 height 23
click at [291, 31] on input "search" at bounding box center [334, 29] width 361 height 23
paste input "TM-2382SF"
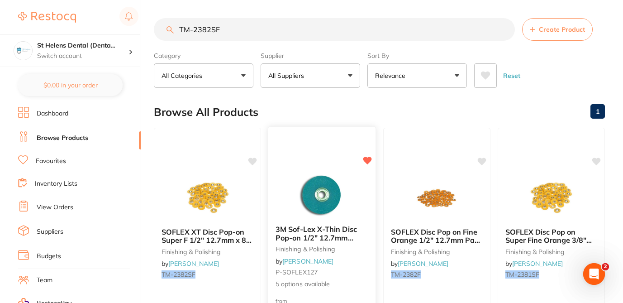
type input "TM-2382SF"
click at [331, 149] on div "3M Sof-Lex X-Thin Disc Pop-on 1/2" 12.7mm Super Fine 85/pk finishing & polishin…" at bounding box center [322, 257] width 109 height 263
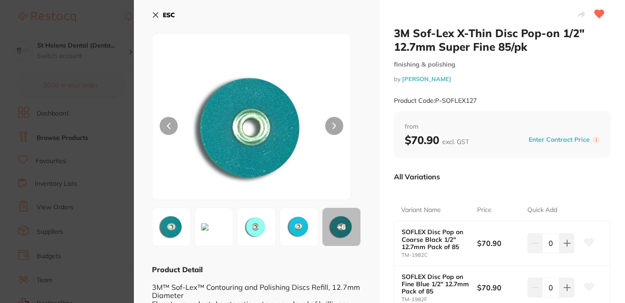
click at [501, 170] on div "All Variations" at bounding box center [502, 177] width 217 height 24
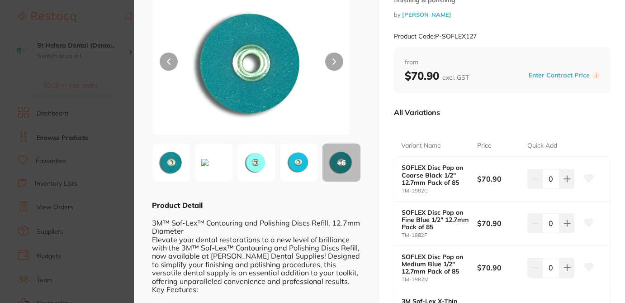
scroll to position [72, 0]
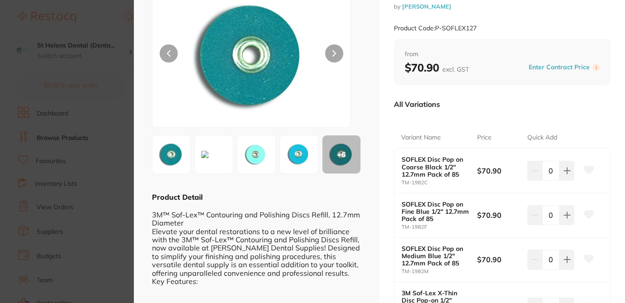
click at [586, 168] on icon at bounding box center [590, 170] width 10 height 8
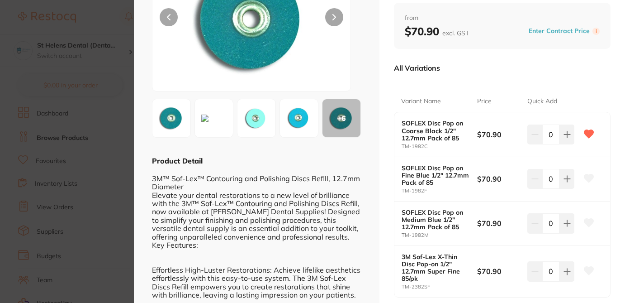
scroll to position [127, 0]
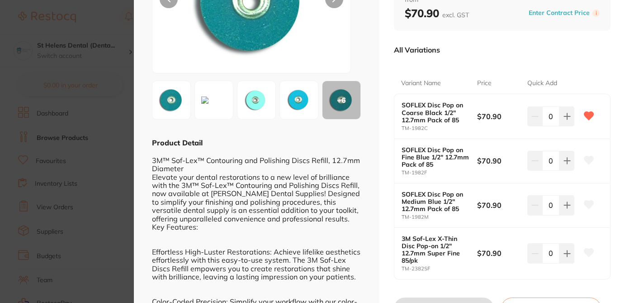
click at [590, 162] on icon at bounding box center [590, 160] width 10 height 8
click at [589, 207] on icon at bounding box center [589, 204] width 10 height 9
click at [589, 252] on icon at bounding box center [590, 252] width 10 height 8
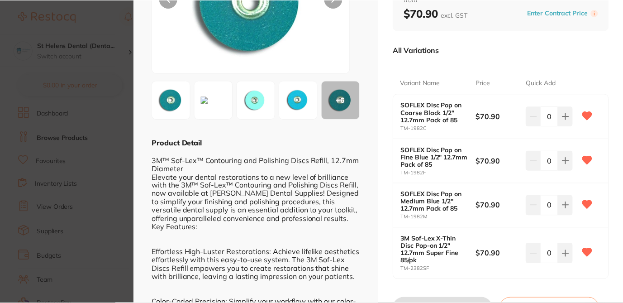
scroll to position [18, 0]
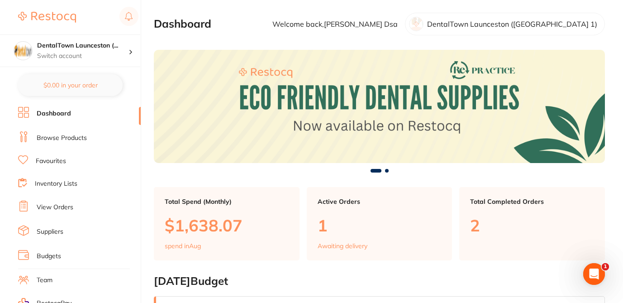
click at [80, 137] on link "Browse Products" at bounding box center [62, 137] width 50 height 9
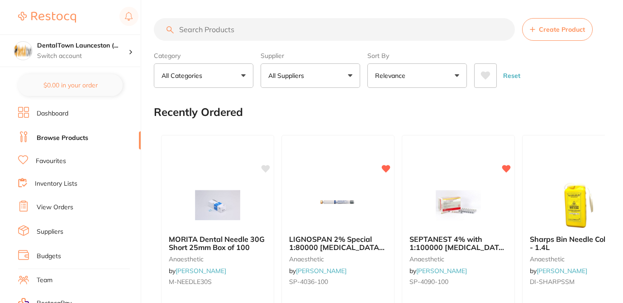
click at [210, 26] on input "search" at bounding box center [334, 29] width 361 height 23
paste input "TM-2382SF"
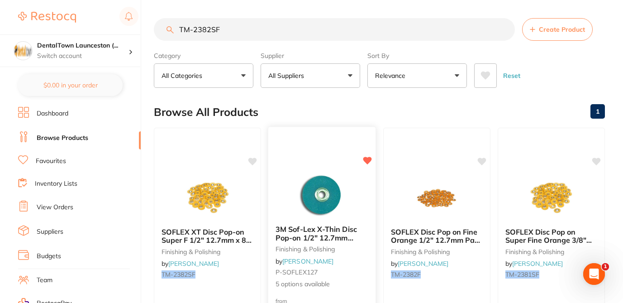
type input "TM-2382SF"
click at [309, 148] on div "3M Sof-Lex X-Thin Disc Pop-on 1/2" 12.7mm Super Fine 85/pk finishing & polishin…" at bounding box center [322, 257] width 109 height 263
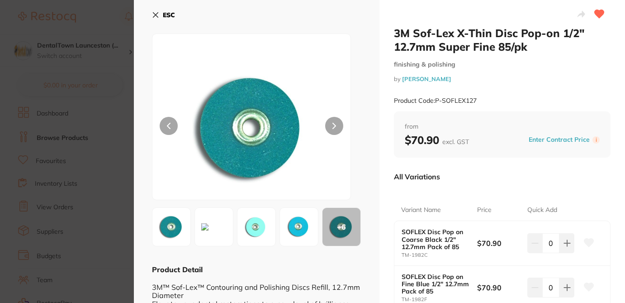
click at [591, 243] on button at bounding box center [589, 243] width 23 height 23
click at [592, 193] on div "Variant Name Price Quick Add SOFLEX Disc Pop on Coarse Black 1/2" 12.7mm Pack o…" at bounding box center [502, 297] width 217 height 218
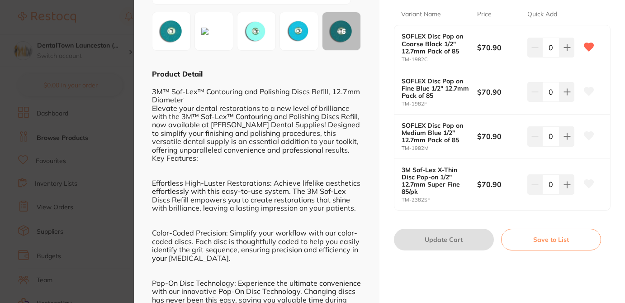
scroll to position [199, 0]
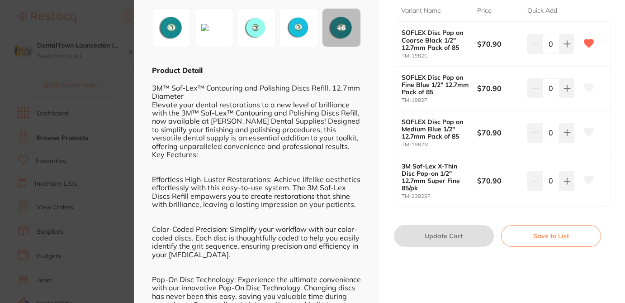
click at [591, 88] on icon at bounding box center [590, 87] width 10 height 8
click at [587, 128] on icon at bounding box center [589, 132] width 10 height 9
click at [591, 183] on icon at bounding box center [589, 180] width 10 height 9
click at [124, 111] on section "3M Sof-Lex X-Thin Disc Pop-on 1/2" 12.7mm Super Fine 85/pk finishing & polishin…" at bounding box center [312, 151] width 625 height 303
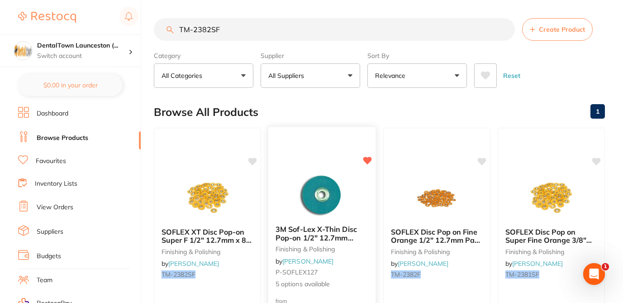
click at [347, 272] on small "P-SOFLEX127" at bounding box center [322, 271] width 93 height 7
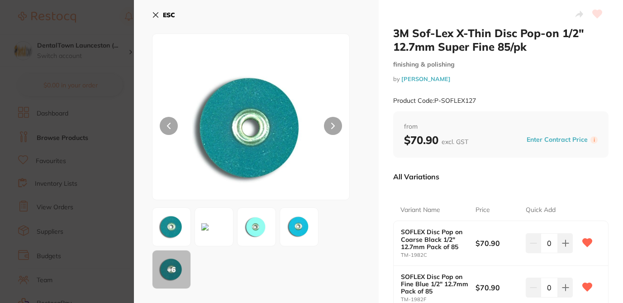
click at [357, 265] on div "+ 6" at bounding box center [256, 247] width 209 height 81
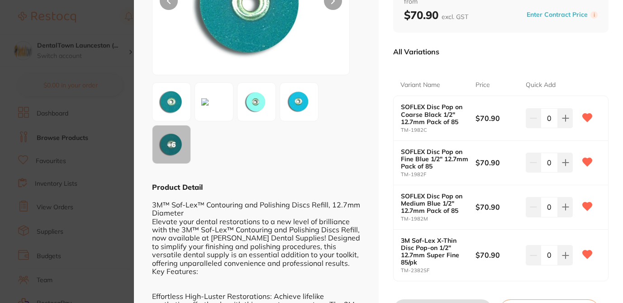
scroll to position [145, 0]
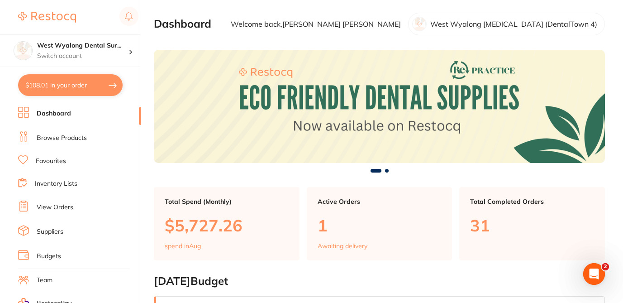
click at [79, 136] on link "Browse Products" at bounding box center [62, 137] width 50 height 9
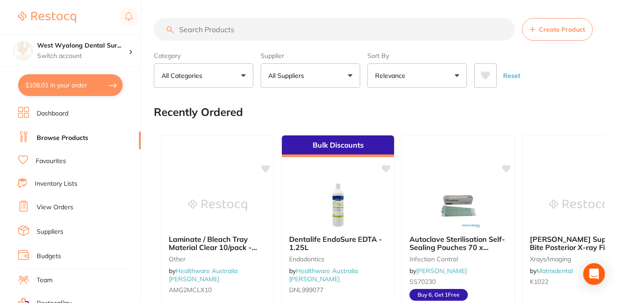
click at [188, 27] on input "search" at bounding box center [334, 29] width 361 height 23
paste input "TM-2382SF"
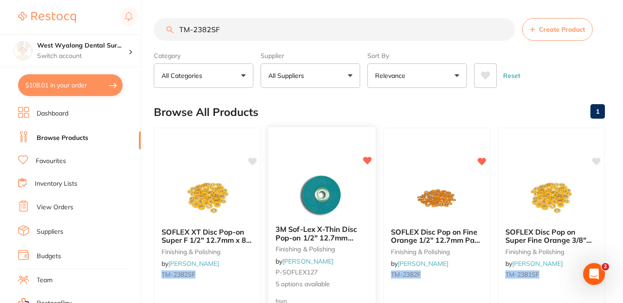
type input "TM-2382SF"
click at [351, 260] on div "3M Sof-Lex X-Thin Disc Pop-on 1/2" 12.7mm Super Fine 85/pk finishing & polishin…" at bounding box center [322, 257] width 108 height 78
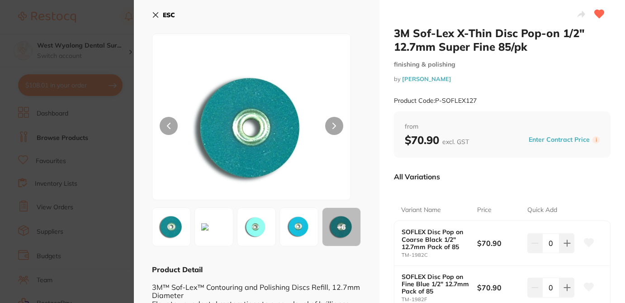
click at [588, 243] on icon at bounding box center [590, 242] width 10 height 8
click at [603, 201] on div "Variant Name Price Quick Add" at bounding box center [502, 210] width 217 height 22
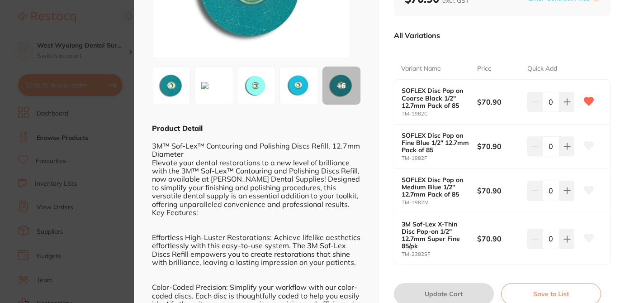
scroll to position [145, 0]
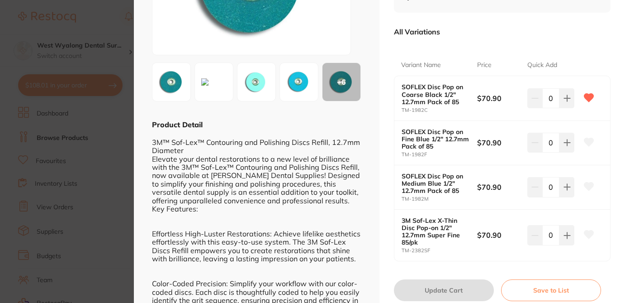
click at [586, 136] on button at bounding box center [589, 142] width 23 height 23
click at [590, 183] on icon at bounding box center [590, 186] width 10 height 8
click at [588, 232] on icon at bounding box center [590, 234] width 10 height 8
click at [112, 25] on section "3M Sof-Lex X-Thin Disc Pop-on 1/2" 12.7mm Super Fine 85/pk finishing & polishin…" at bounding box center [312, 151] width 625 height 303
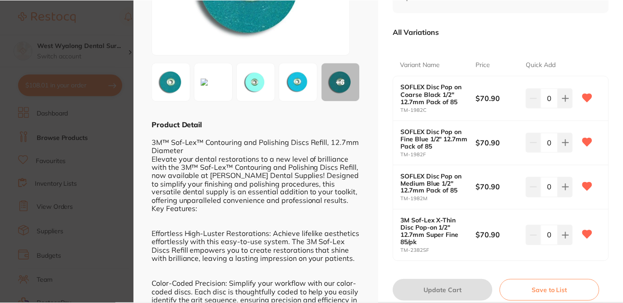
scroll to position [1, 0]
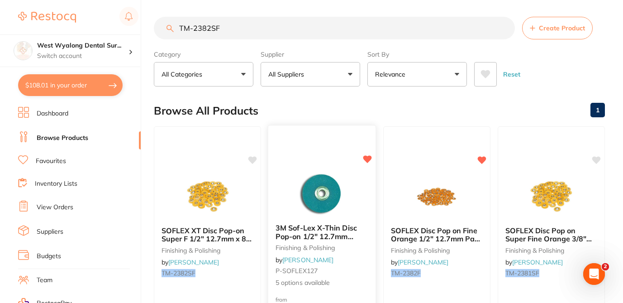
click at [357, 206] on div at bounding box center [322, 194] width 108 height 46
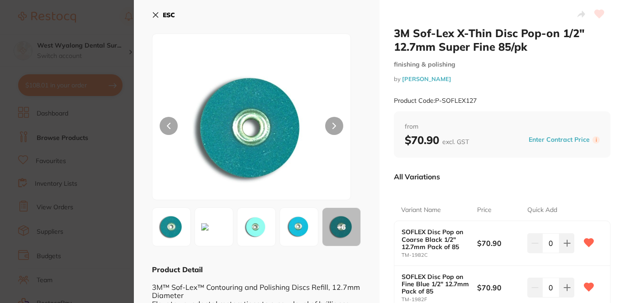
click at [485, 190] on div "Variant Name Price Quick Add SOFLEX Disc Pop on Coarse Black 1/2" 12.7mm Pack o…" at bounding box center [502, 297] width 217 height 218
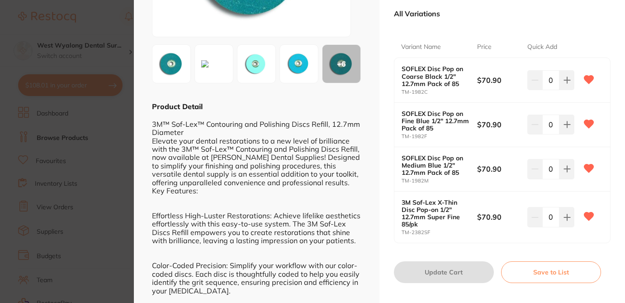
scroll to position [181, 0]
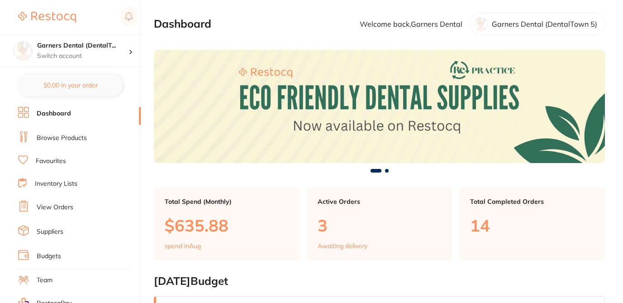
click at [64, 137] on link "Browse Products" at bounding box center [62, 137] width 50 height 9
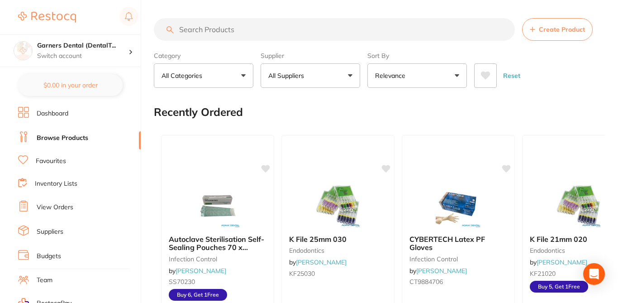
click at [223, 29] on input "search" at bounding box center [334, 29] width 361 height 23
paste input "ADDITIONAL PRODUCT REQUEST | Forbes Dental Supplier | [PERSON_NAME] Dental 3M S…"
type input "ADDITIONAL PRODUCT REQUEST | Forbes Dental Supplier | [PERSON_NAME] Dental 3M S…"
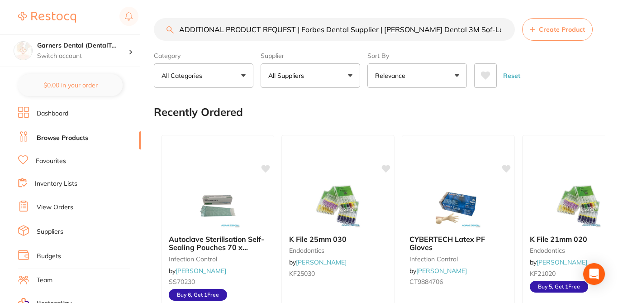
scroll to position [0, 181]
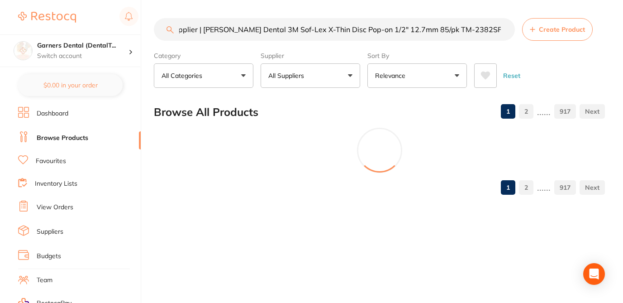
click at [502, 30] on input "ADDITIONAL PRODUCT REQUEST | Forbes Dental Supplier | [PERSON_NAME] Dental 3M S…" at bounding box center [334, 29] width 361 height 23
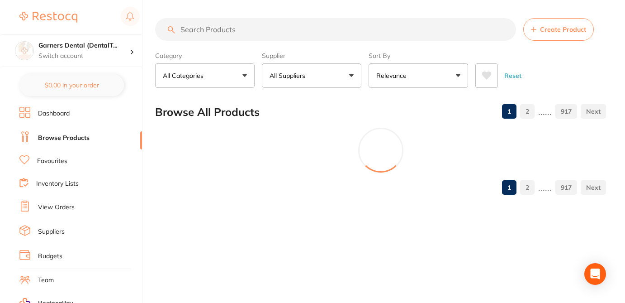
scroll to position [0, 0]
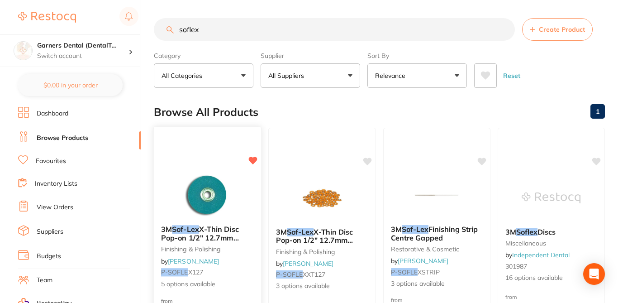
type input "soflex"
click at [249, 264] on div "3M Sof-Lex X-Thin Disc Pop-on 1/2" 12.7mm Super Fine 85/pk finishing & polishin…" at bounding box center [208, 257] width 108 height 78
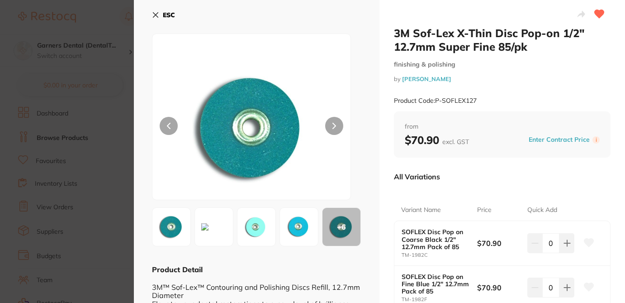
click at [495, 179] on div "All Variations" at bounding box center [502, 177] width 217 height 24
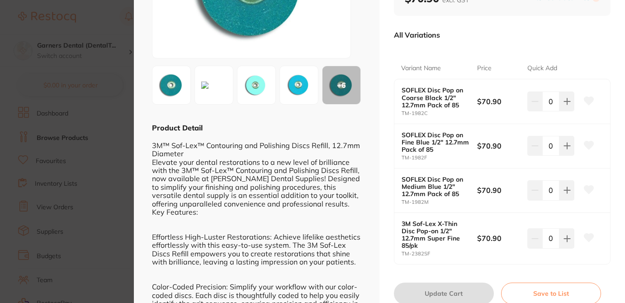
scroll to position [145, 0]
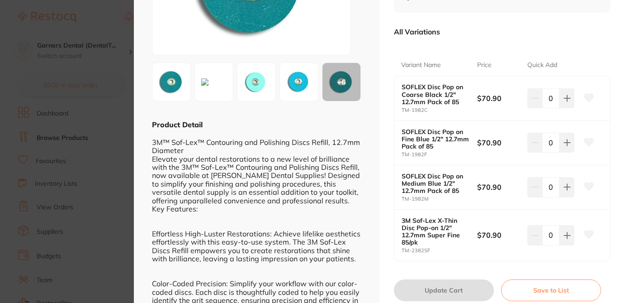
click at [586, 99] on icon at bounding box center [590, 97] width 10 height 8
click at [587, 143] on icon at bounding box center [590, 142] width 10 height 8
click at [588, 186] on icon at bounding box center [590, 186] width 10 height 8
click at [587, 234] on icon at bounding box center [590, 234] width 10 height 8
click at [121, 16] on section "3M Sof-Lex X-Thin Disc Pop-on 1/2" 12.7mm Super Fine 85/pk finishing & polishin…" at bounding box center [312, 151] width 625 height 303
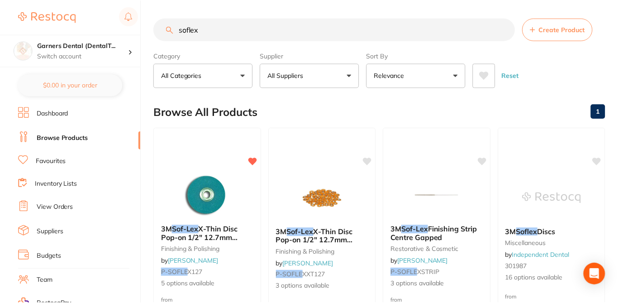
scroll to position [18, 0]
